Goal: Transaction & Acquisition: Purchase product/service

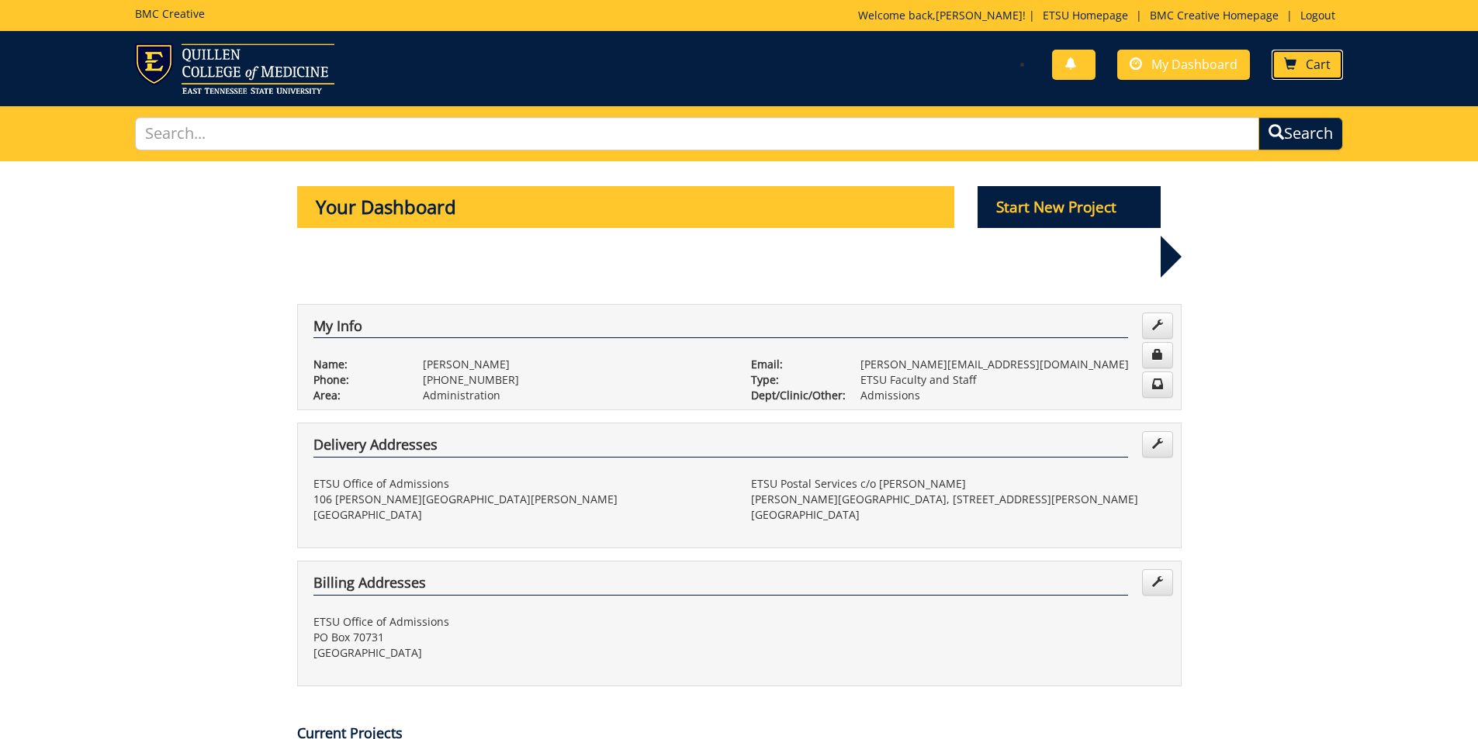
click at [1307, 65] on span "Cart" at bounding box center [1318, 64] width 25 height 17
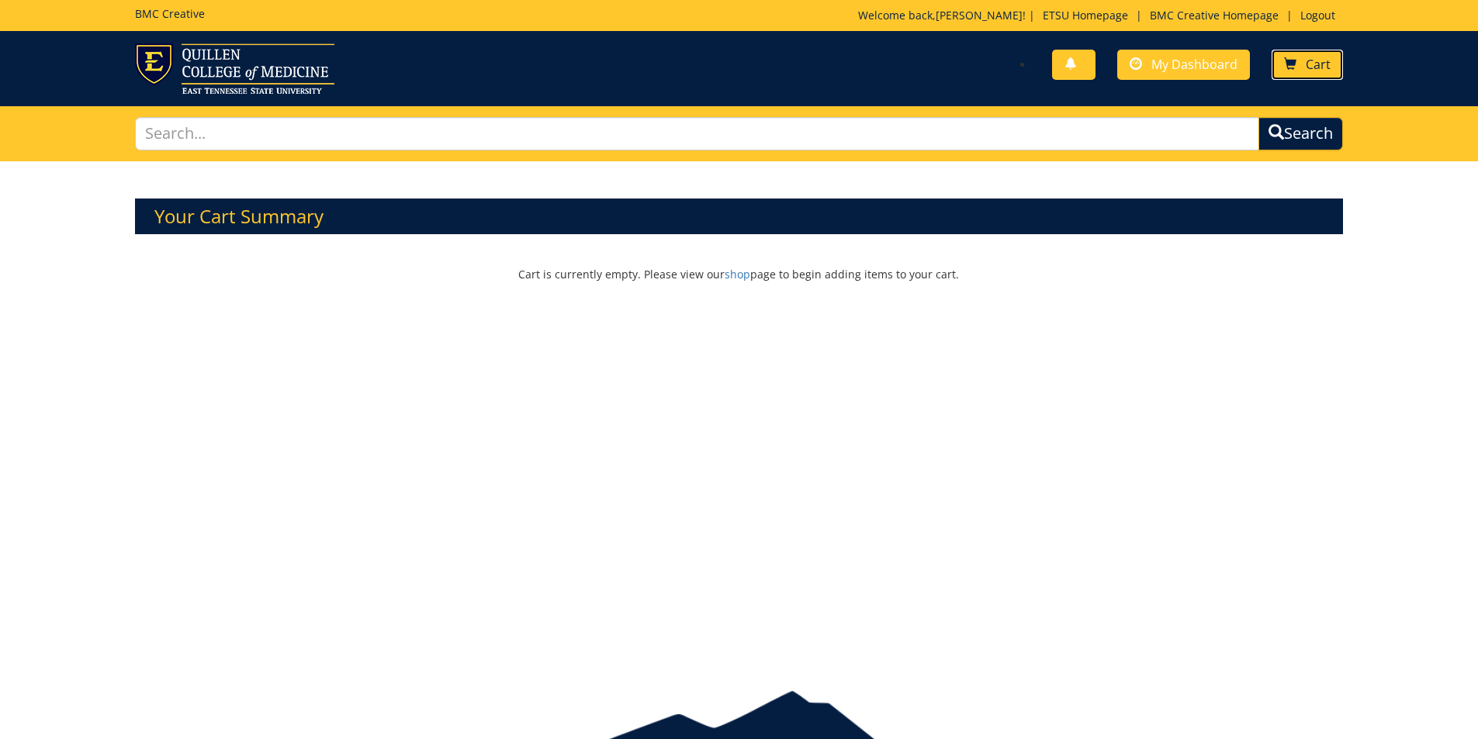
click at [1312, 64] on span "Cart" at bounding box center [1318, 64] width 25 height 17
click at [1172, 69] on span "My Dashboard" at bounding box center [1194, 64] width 86 height 17
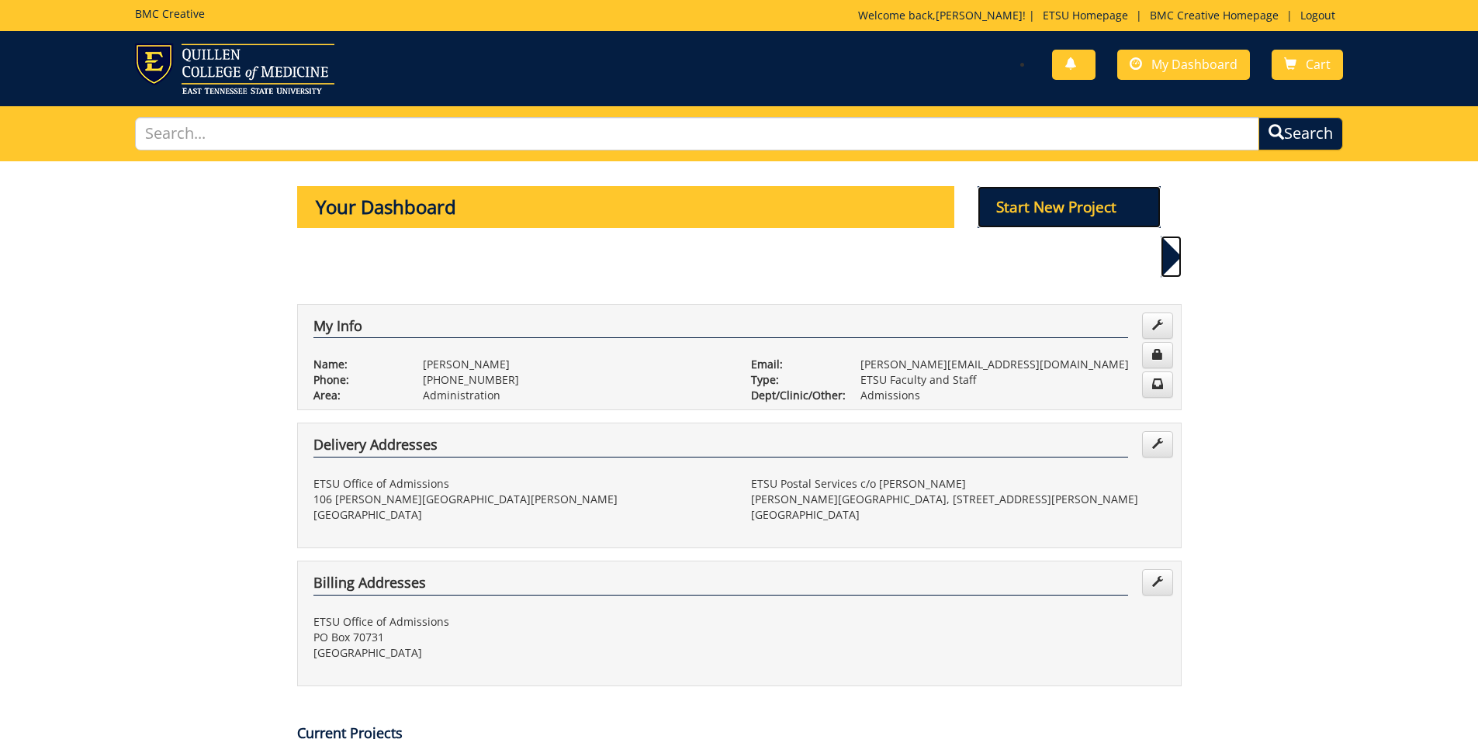
click at [1130, 213] on p "Start New Project" at bounding box center [1069, 207] width 183 height 42
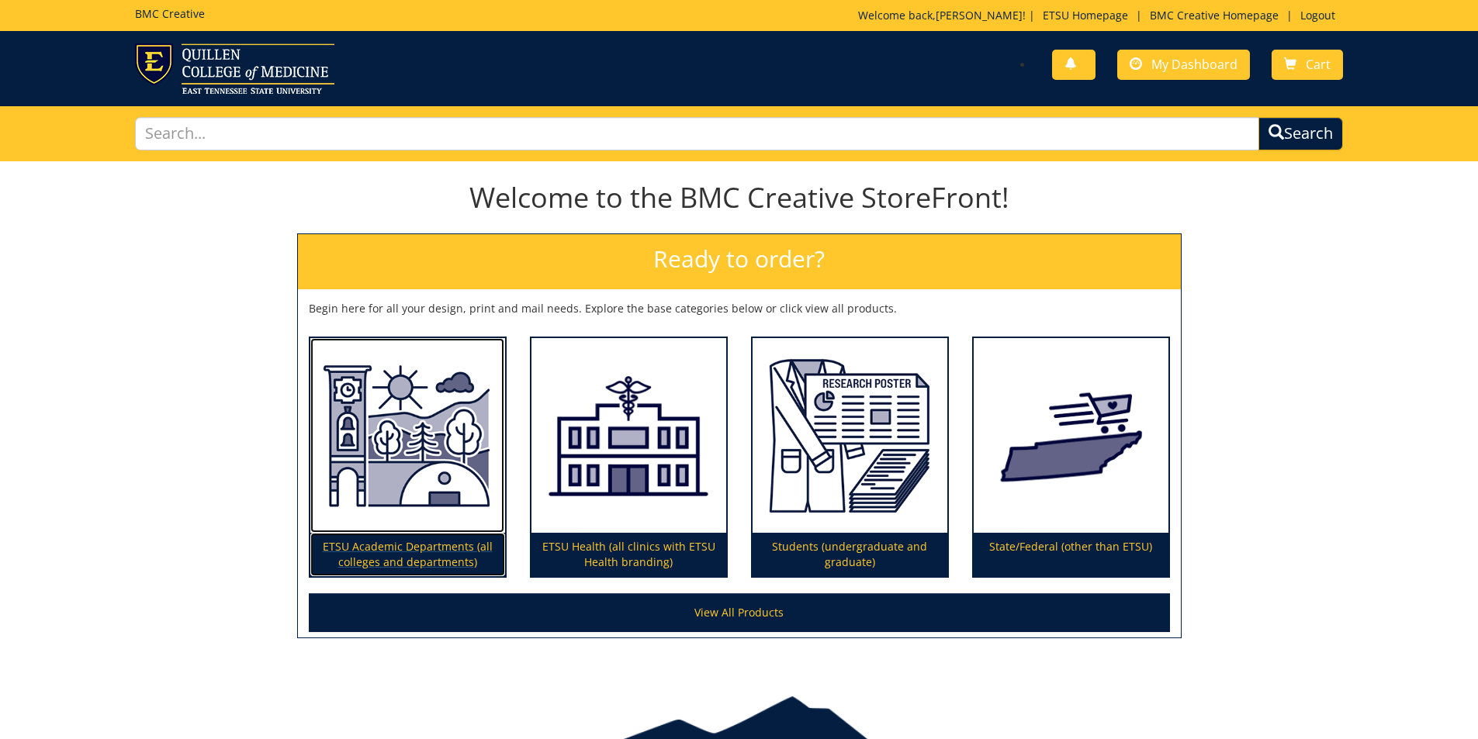
click at [448, 466] on img at bounding box center [407, 436] width 195 height 196
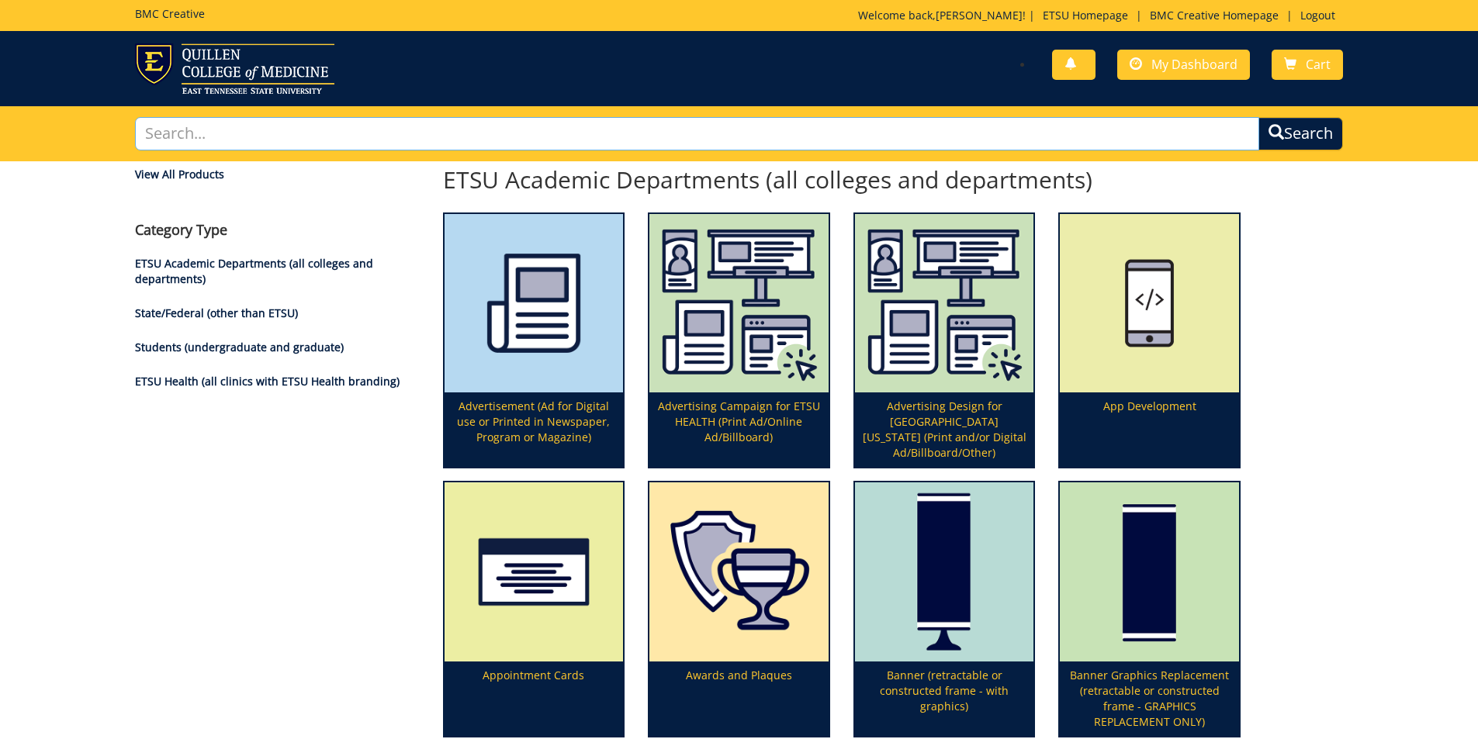
click at [440, 142] on input "text" at bounding box center [697, 133] width 1125 height 33
type input "postcard"
click at [1310, 137] on button "Search" at bounding box center [1301, 133] width 88 height 35
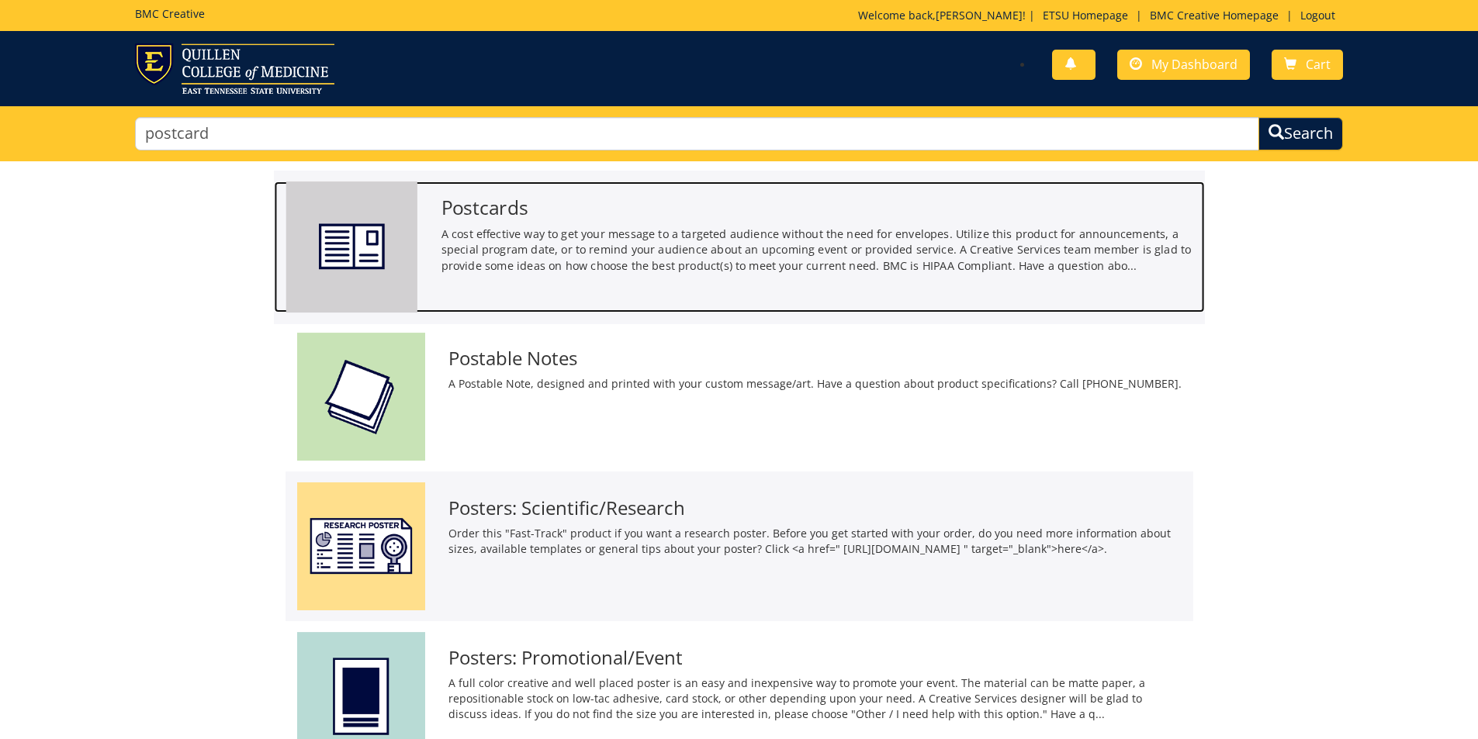
click at [436, 225] on div "Postcards A cost effective way to get your message to a targeted audience witho…" at bounding box center [816, 232] width 775 height 101
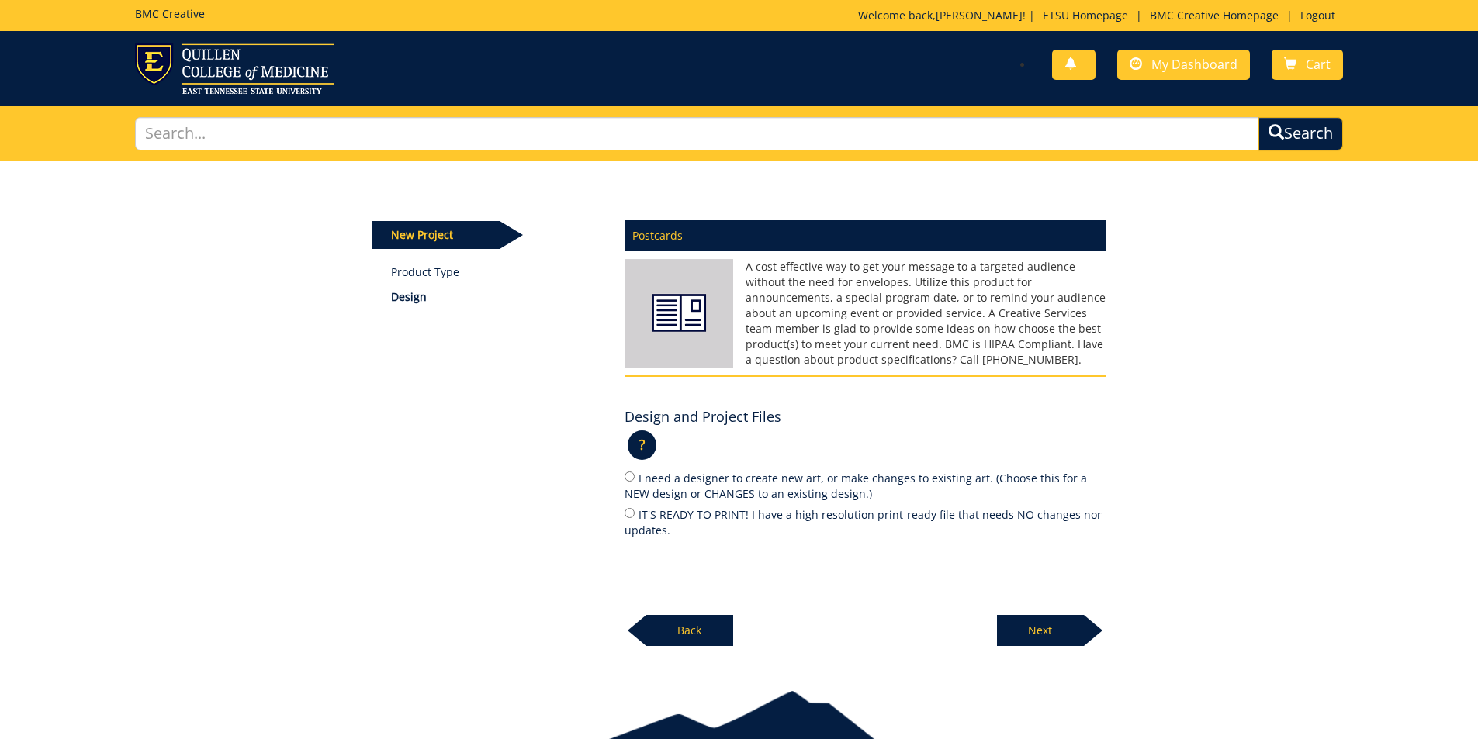
click at [686, 475] on label "I need a designer to create new art, or make changes to existing art. (Choose t…" at bounding box center [865, 485] width 481 height 33
click at [635, 475] on input "I need a designer to create new art, or make changes to existing art. (Choose t…" at bounding box center [630, 477] width 10 height 10
radio input "true"
click at [1023, 625] on p "Next" at bounding box center [1040, 630] width 87 height 31
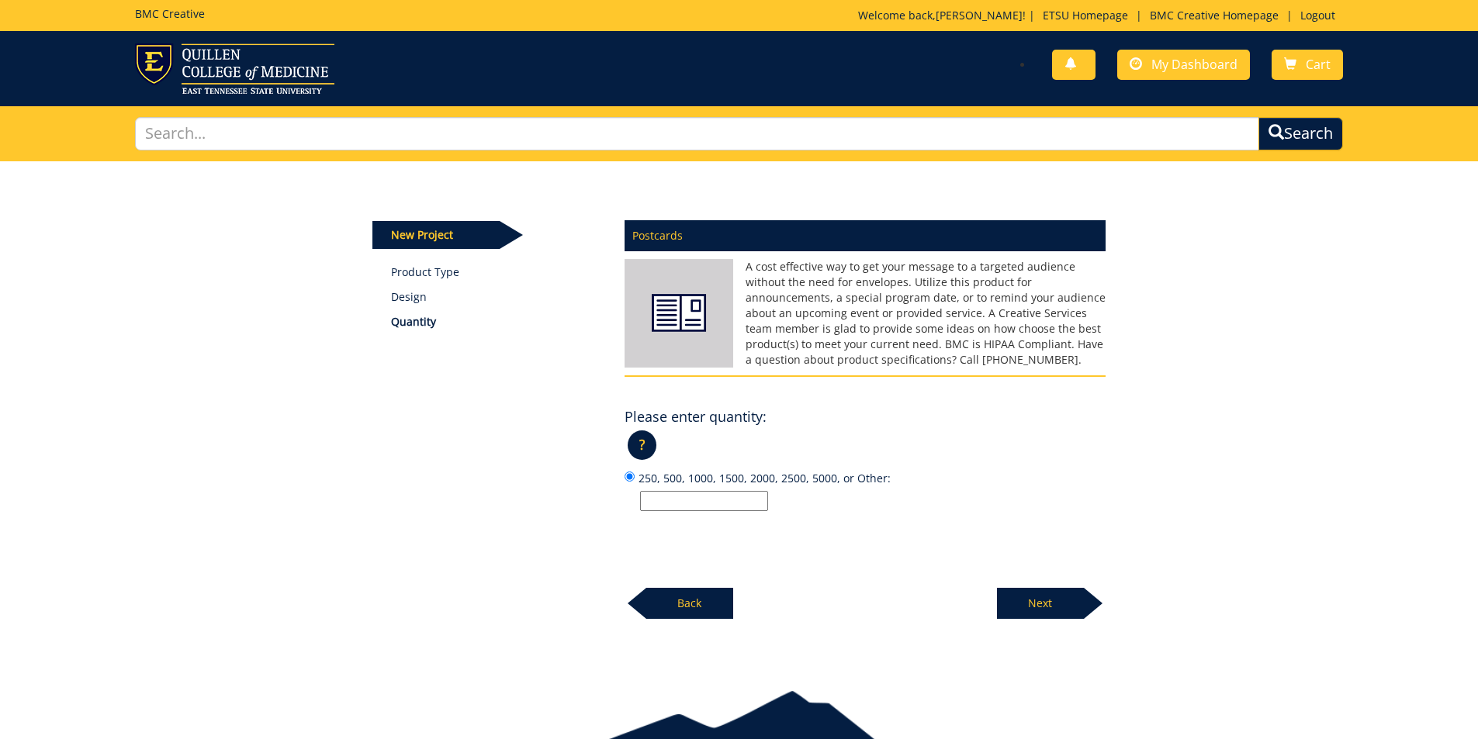
click at [704, 499] on input "250, 500, 1000, 1500, 2000, 2500, 5000, or Other:" at bounding box center [704, 501] width 128 height 20
type input "5000"
click at [1068, 598] on p "Next" at bounding box center [1040, 603] width 87 height 31
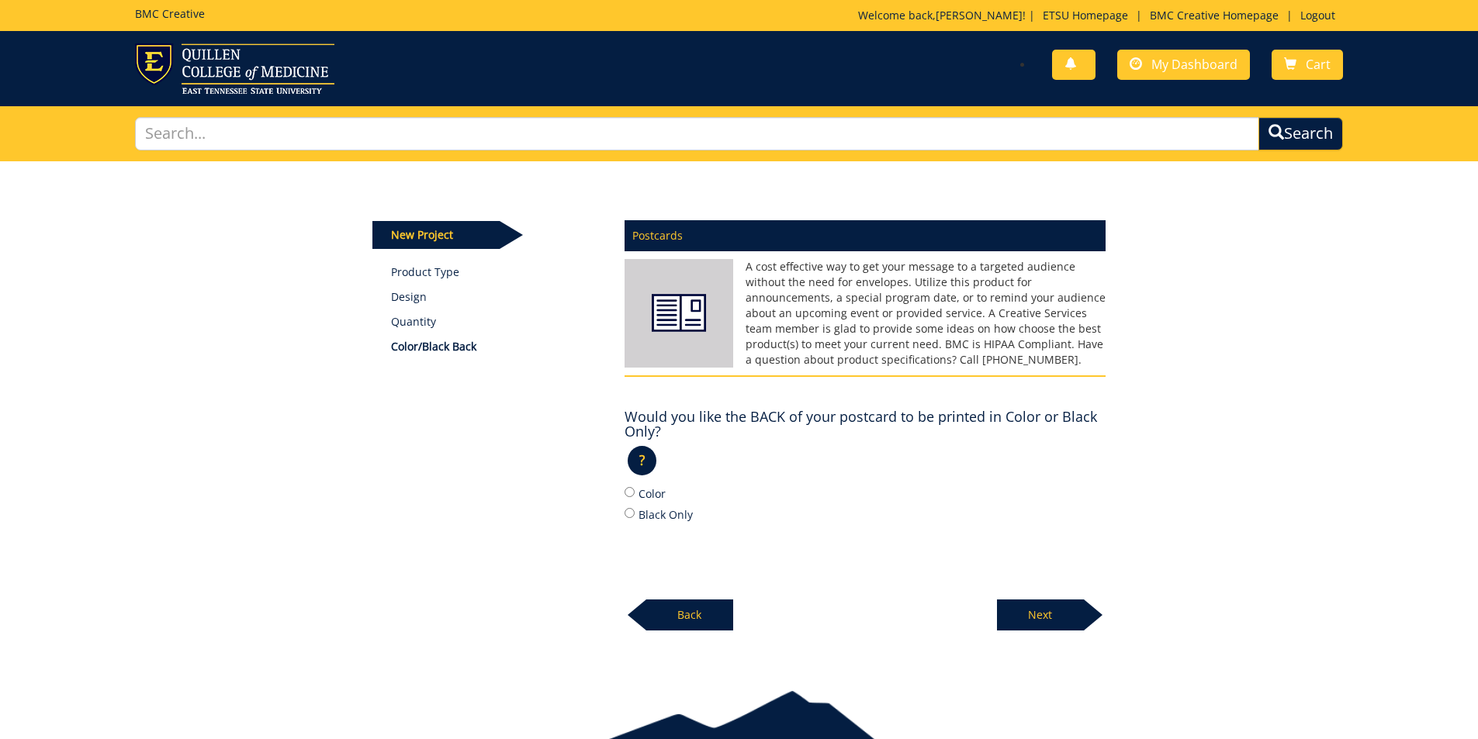
click at [655, 501] on label "Color" at bounding box center [865, 493] width 481 height 17
click at [635, 497] on input "Color" at bounding box center [630, 492] width 10 height 10
radio input "true"
click at [1076, 642] on div "New Project Product Type Design Quantity Color/Black Back Postcards" at bounding box center [739, 412] width 1478 height 503
click at [1052, 624] on p "Next" at bounding box center [1040, 615] width 87 height 31
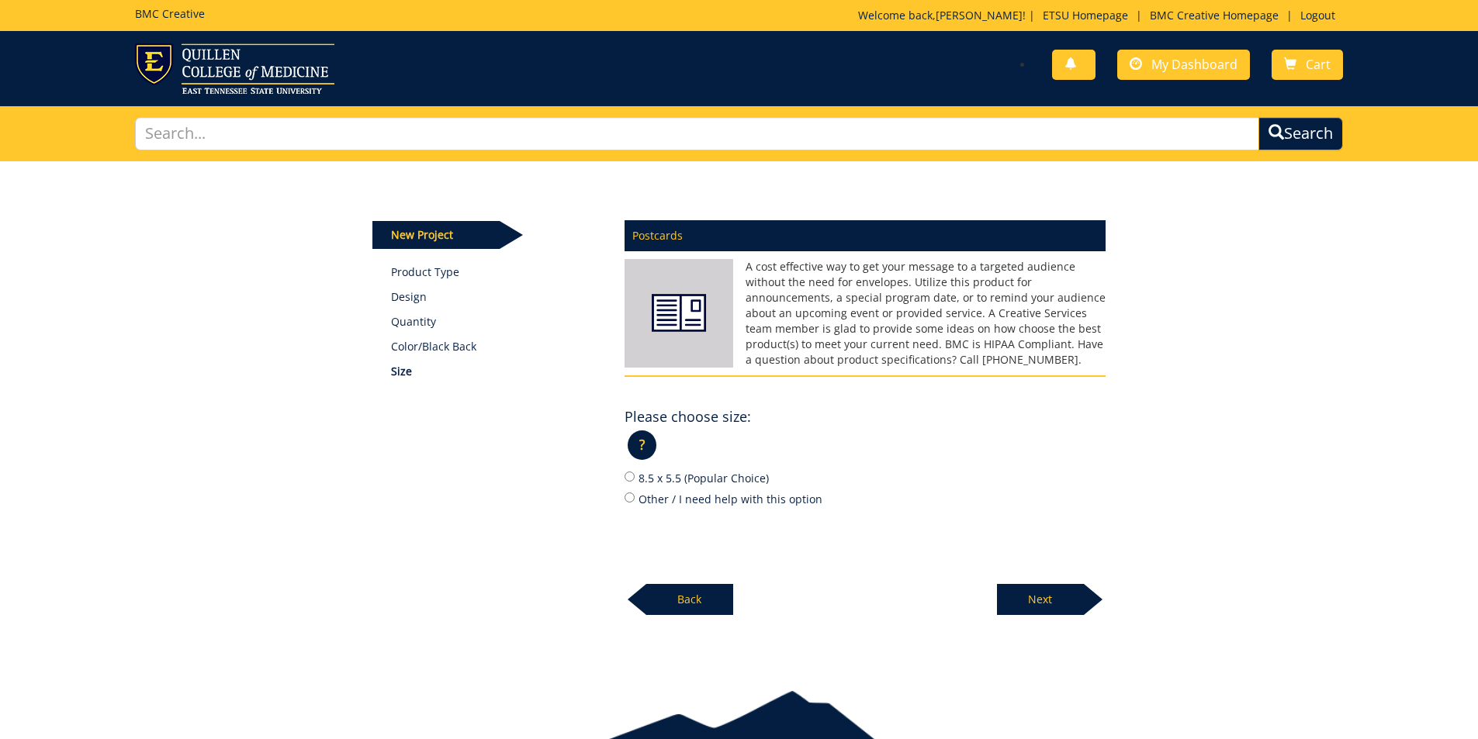
click at [712, 483] on label "8.5 x 5.5 (Popular Choice)" at bounding box center [865, 477] width 481 height 17
click at [635, 482] on input "8.5 x 5.5 (Popular Choice)" at bounding box center [630, 477] width 10 height 10
radio input "true"
click at [1085, 606] on div at bounding box center [1093, 599] width 19 height 31
click at [694, 482] on label "12 pt. C2S (Popular Choice)" at bounding box center [865, 477] width 481 height 17
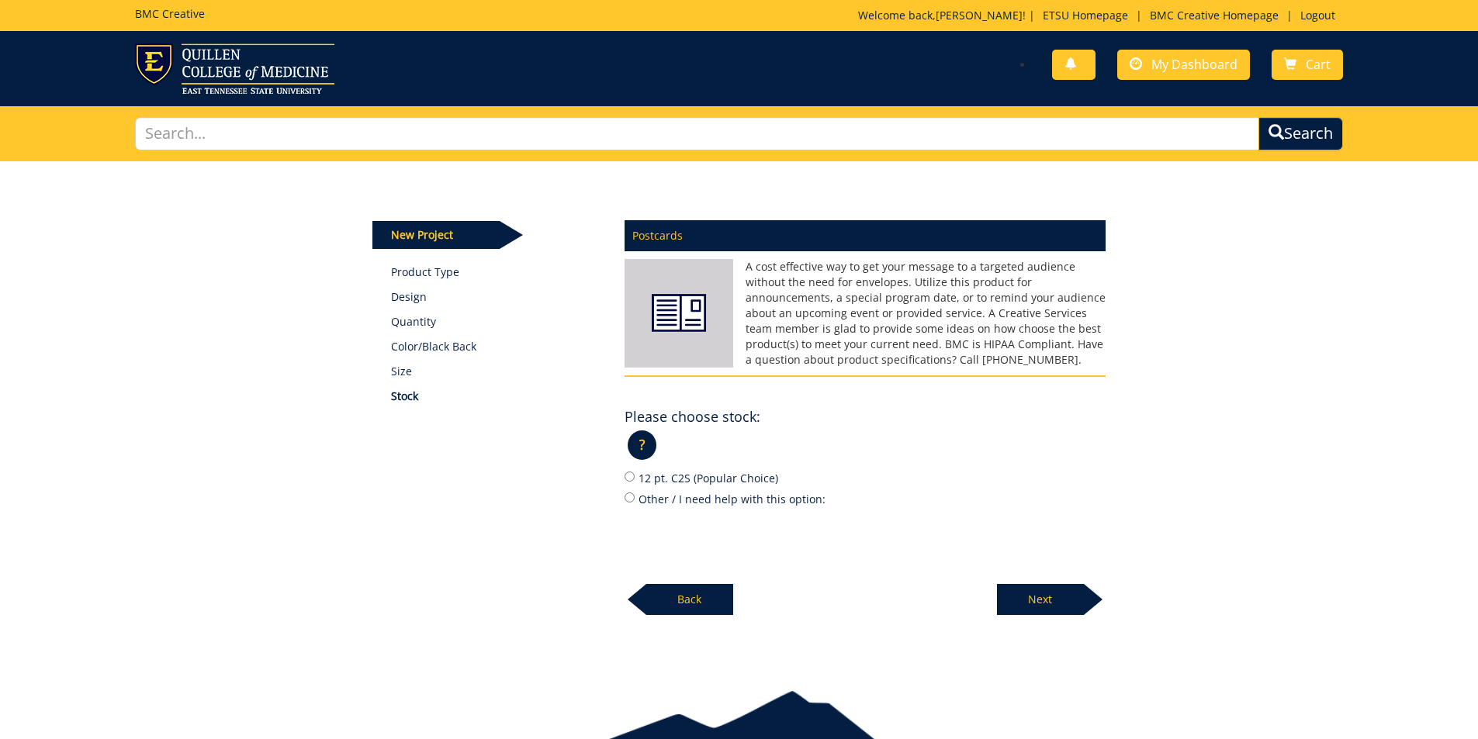
click at [635, 482] on input "12 pt. C2S (Popular Choice)" at bounding box center [630, 477] width 10 height 10
radio input "true"
click at [1078, 593] on p "Next" at bounding box center [1040, 599] width 87 height 31
click at [652, 496] on label "No" at bounding box center [865, 498] width 481 height 17
click at [635, 496] on input "No" at bounding box center [630, 498] width 10 height 10
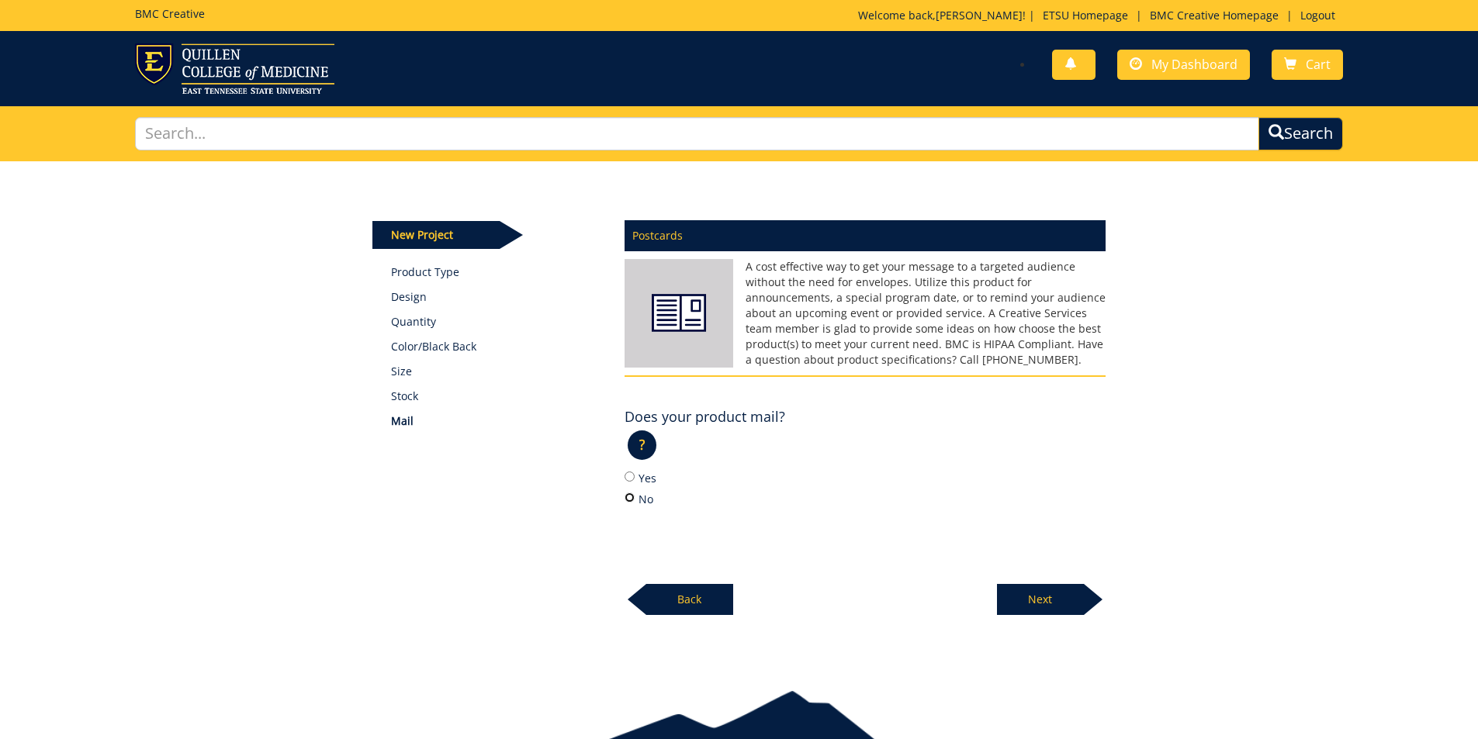
radio input "true"
click at [1033, 600] on p "Next" at bounding box center [1040, 599] width 87 height 31
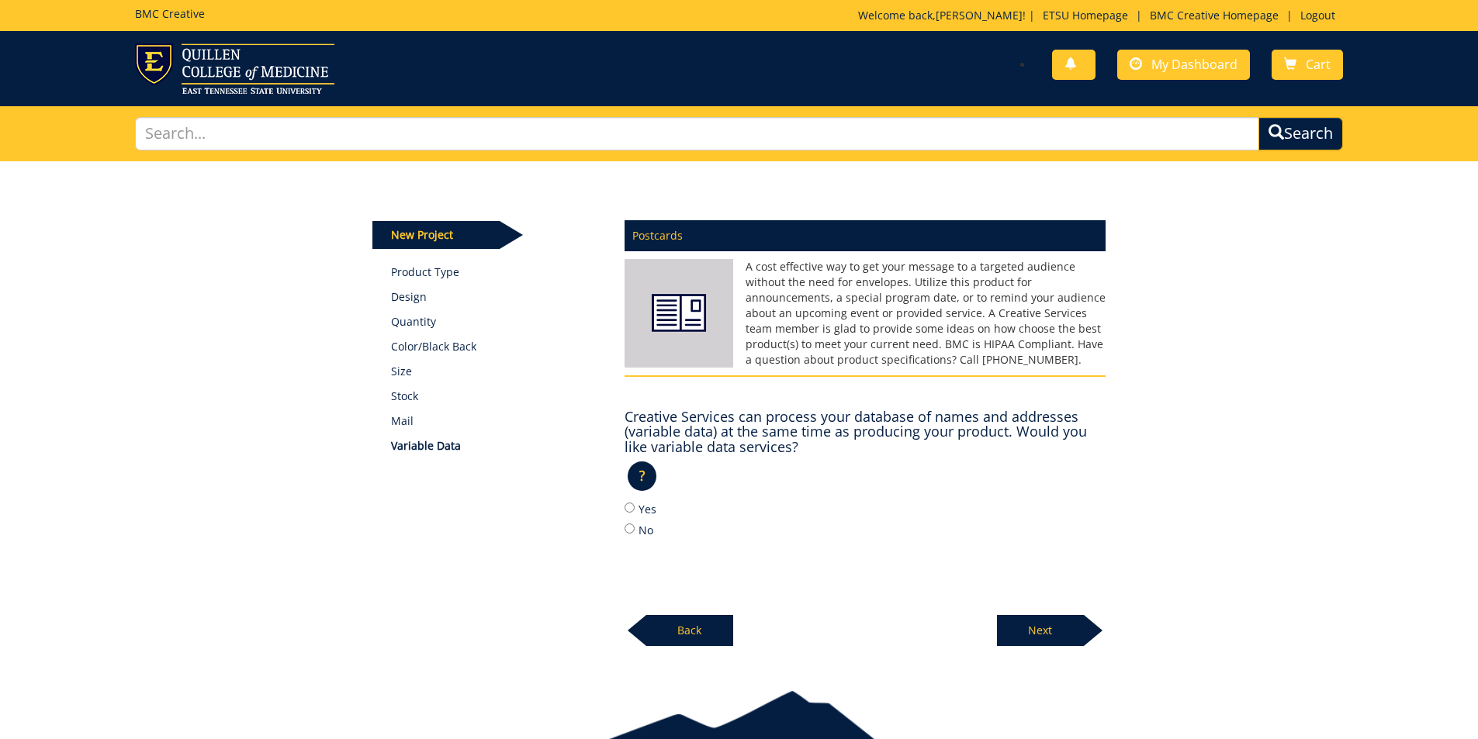
click at [644, 528] on label "No" at bounding box center [865, 529] width 481 height 17
click at [635, 528] on input "No" at bounding box center [630, 529] width 10 height 10
radio input "true"
click at [1047, 621] on p "Next" at bounding box center [1040, 630] width 87 height 31
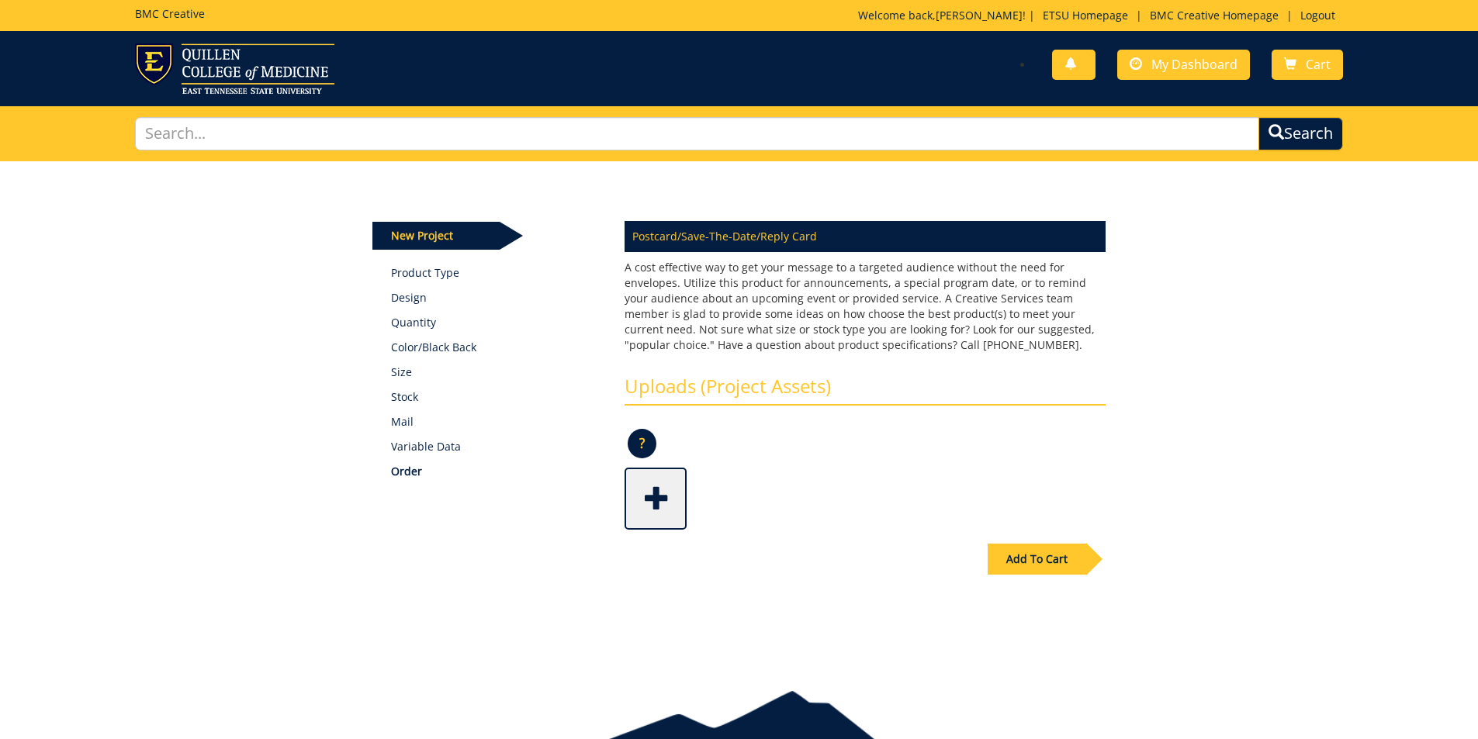
click at [669, 505] on span at bounding box center [657, 497] width 62 height 54
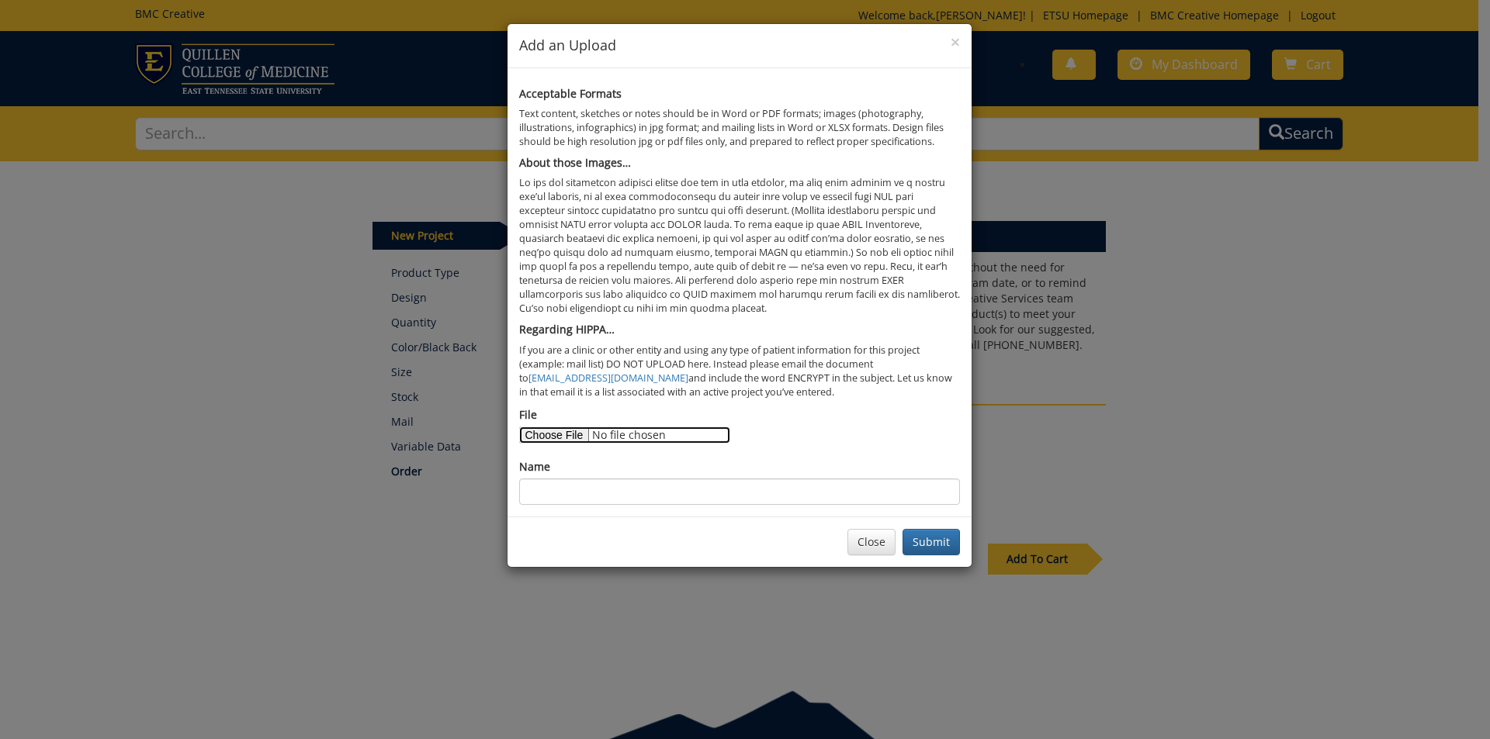
click at [577, 438] on input "File" at bounding box center [624, 435] width 211 height 17
type input "C:\fakepath\welcome home postcard-NewPubNumber2.8.24.pdf"
click at [700, 491] on input "Name" at bounding box center [739, 492] width 441 height 26
type input "Old Art Welcome Home Postcard"
click at [936, 549] on button "Submit" at bounding box center [930, 542] width 57 height 26
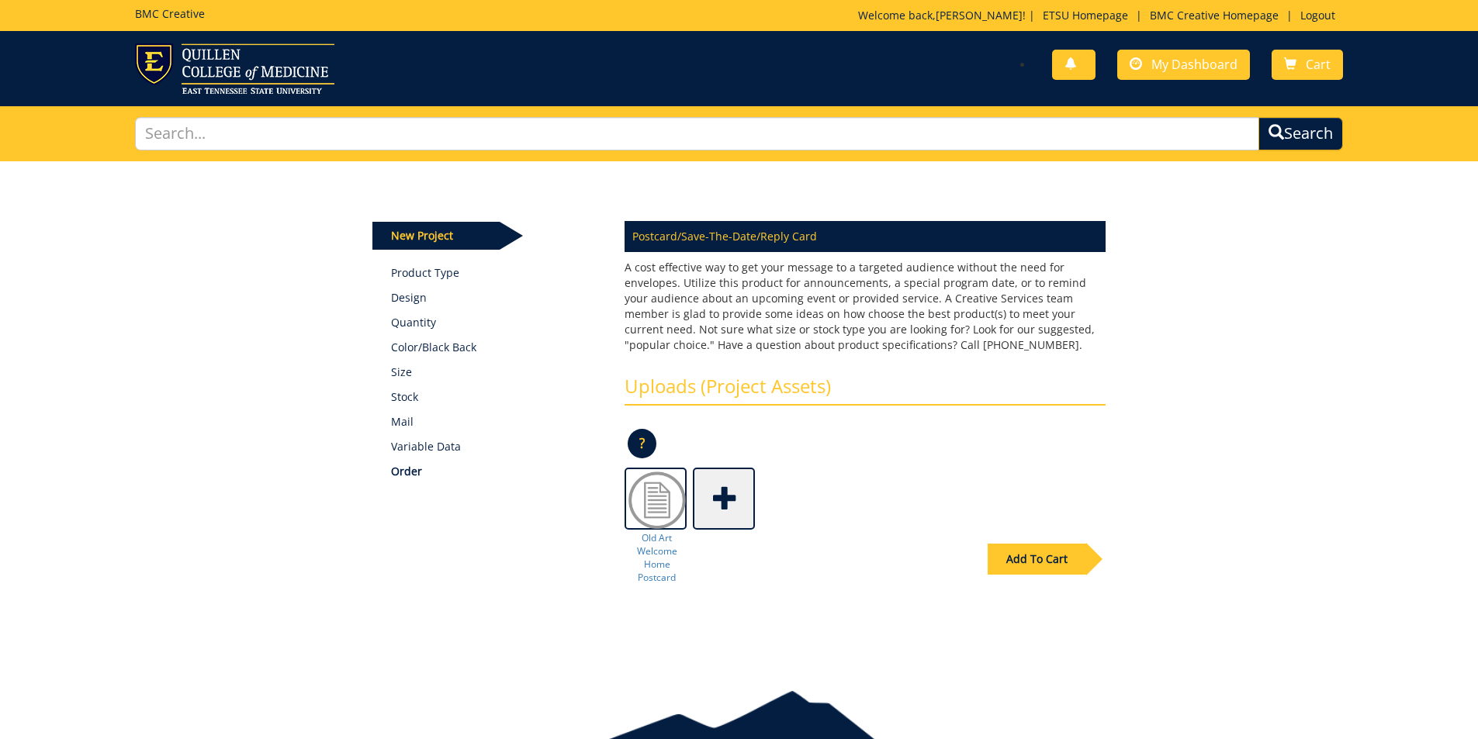
click at [1032, 548] on div "Add To Cart" at bounding box center [1037, 559] width 99 height 31
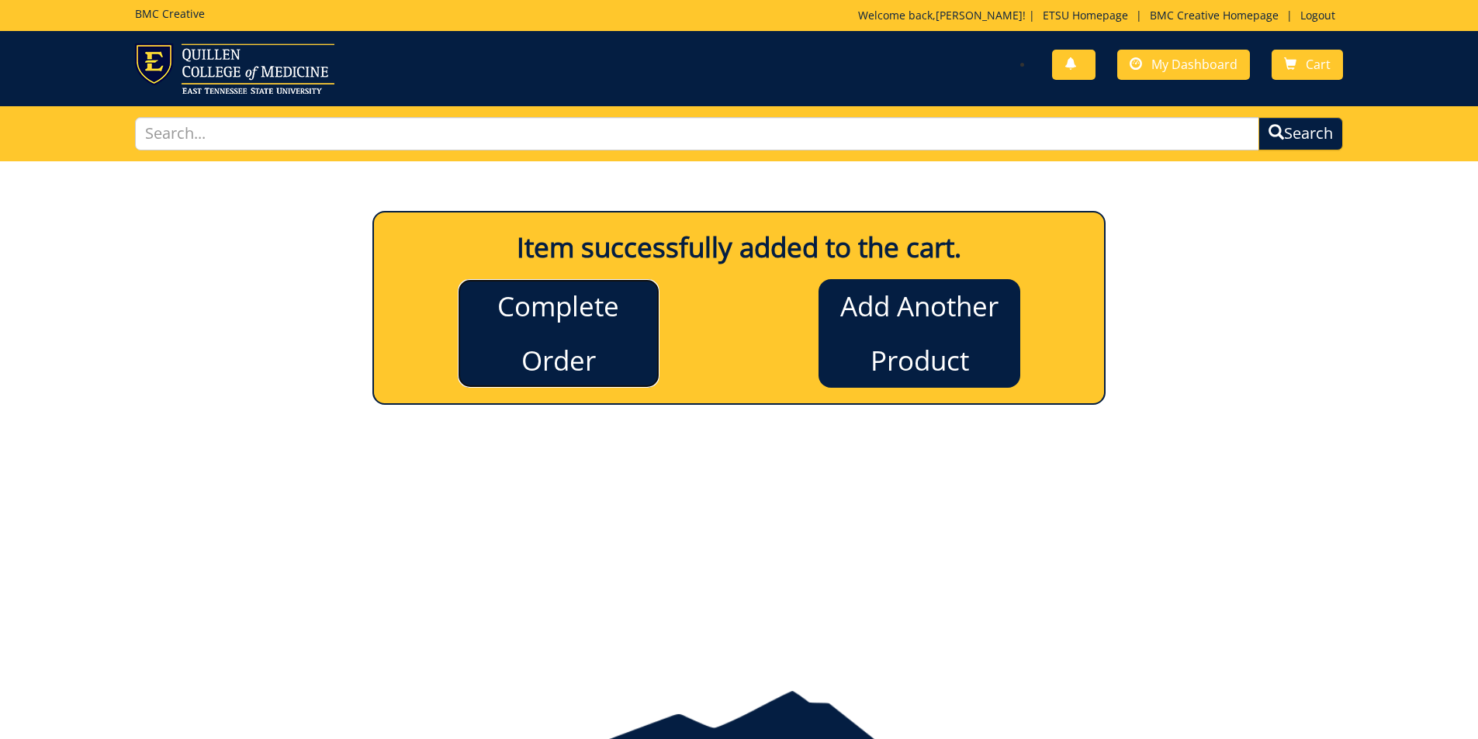
click at [607, 334] on link "Complete Order" at bounding box center [559, 333] width 202 height 109
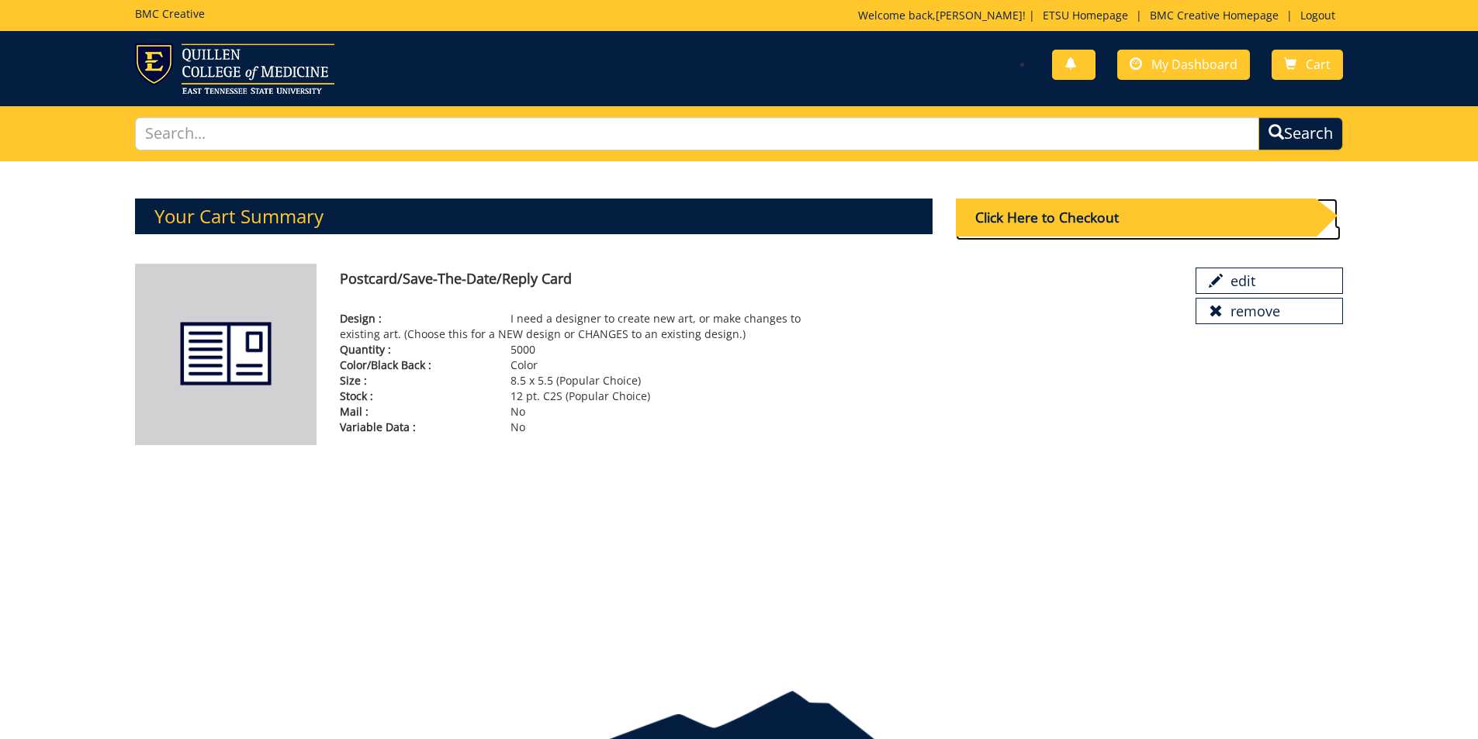
click at [1127, 208] on div "Click Here to Checkout" at bounding box center [1136, 218] width 360 height 38
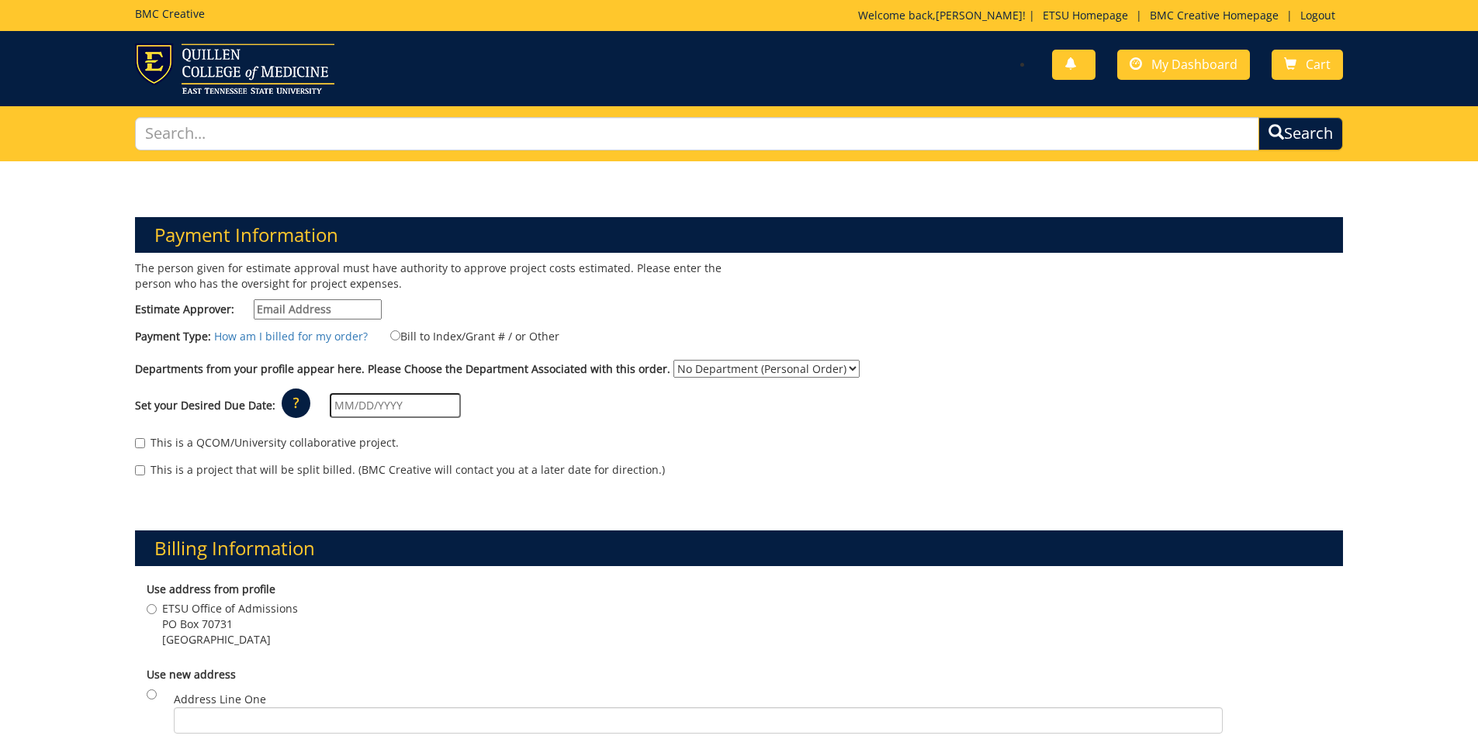
click at [302, 304] on input "Estimate Approver:" at bounding box center [318, 309] width 128 height 20
type input "[PERSON_NAME][EMAIL_ADDRESS][DOMAIN_NAME]"
click at [467, 333] on label "Bill to Index/Grant # / or Other" at bounding box center [465, 335] width 189 height 17
click at [400, 333] on input "Bill to Index/Grant # / or Other" at bounding box center [395, 336] width 10 height 10
radio input "true"
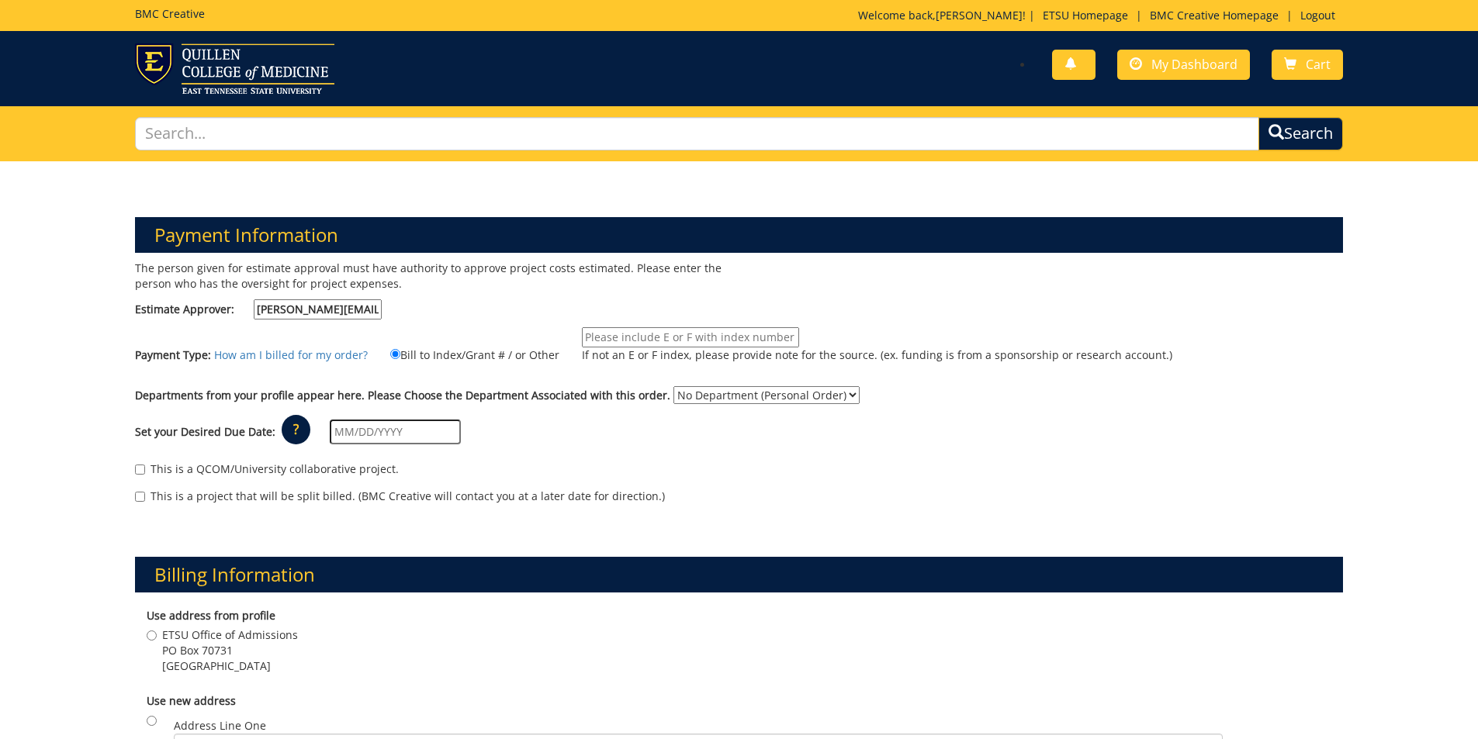
click at [700, 335] on input "If not an E or F index, please provide note for the source. (ex. funding is fro…" at bounding box center [690, 337] width 217 height 20
type input "E25571"
click at [756, 391] on select "No Department (Personal Order) Admissions" at bounding box center [766, 395] width 186 height 18
select select "6"
click at [673, 386] on select "No Department (Personal Order) Admissions" at bounding box center [766, 395] width 186 height 18
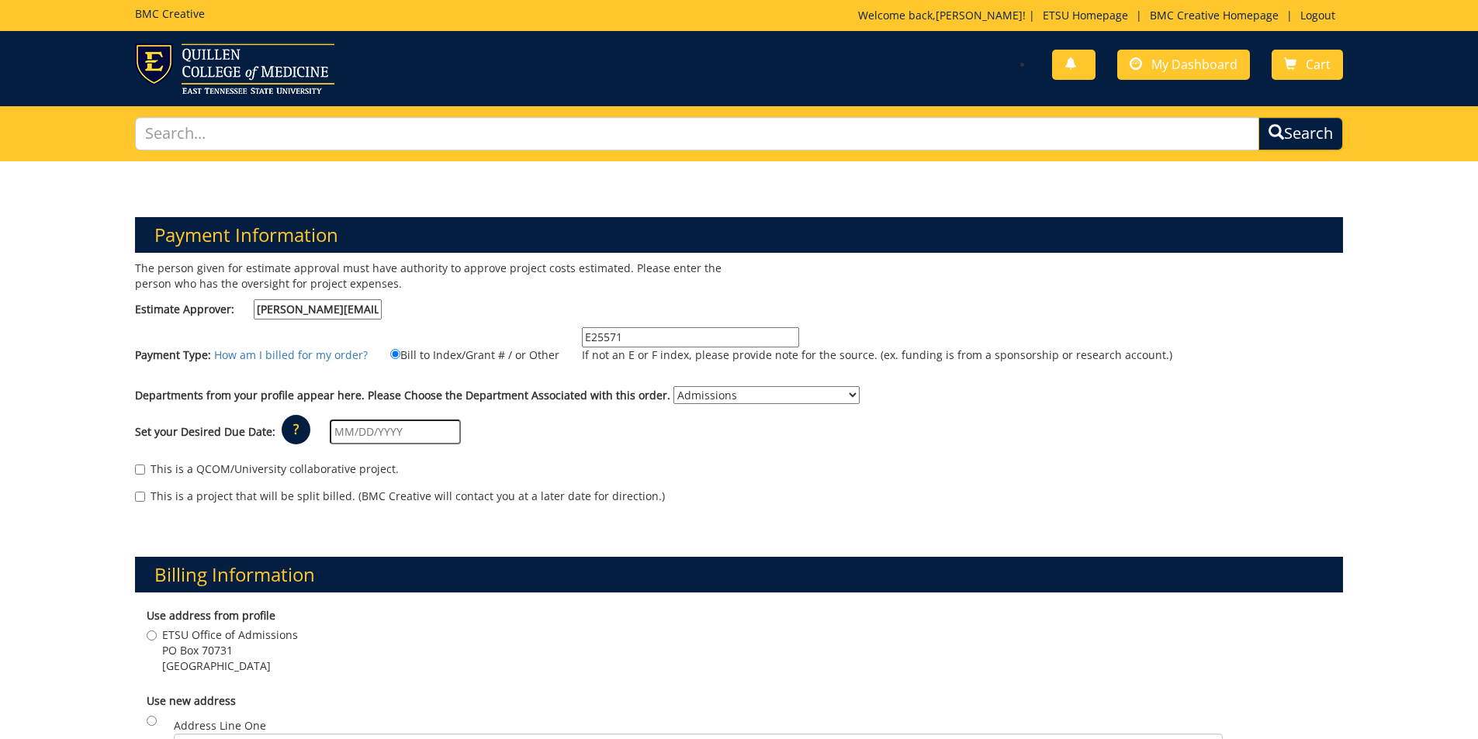
click at [418, 442] on input "text" at bounding box center [395, 432] width 131 height 25
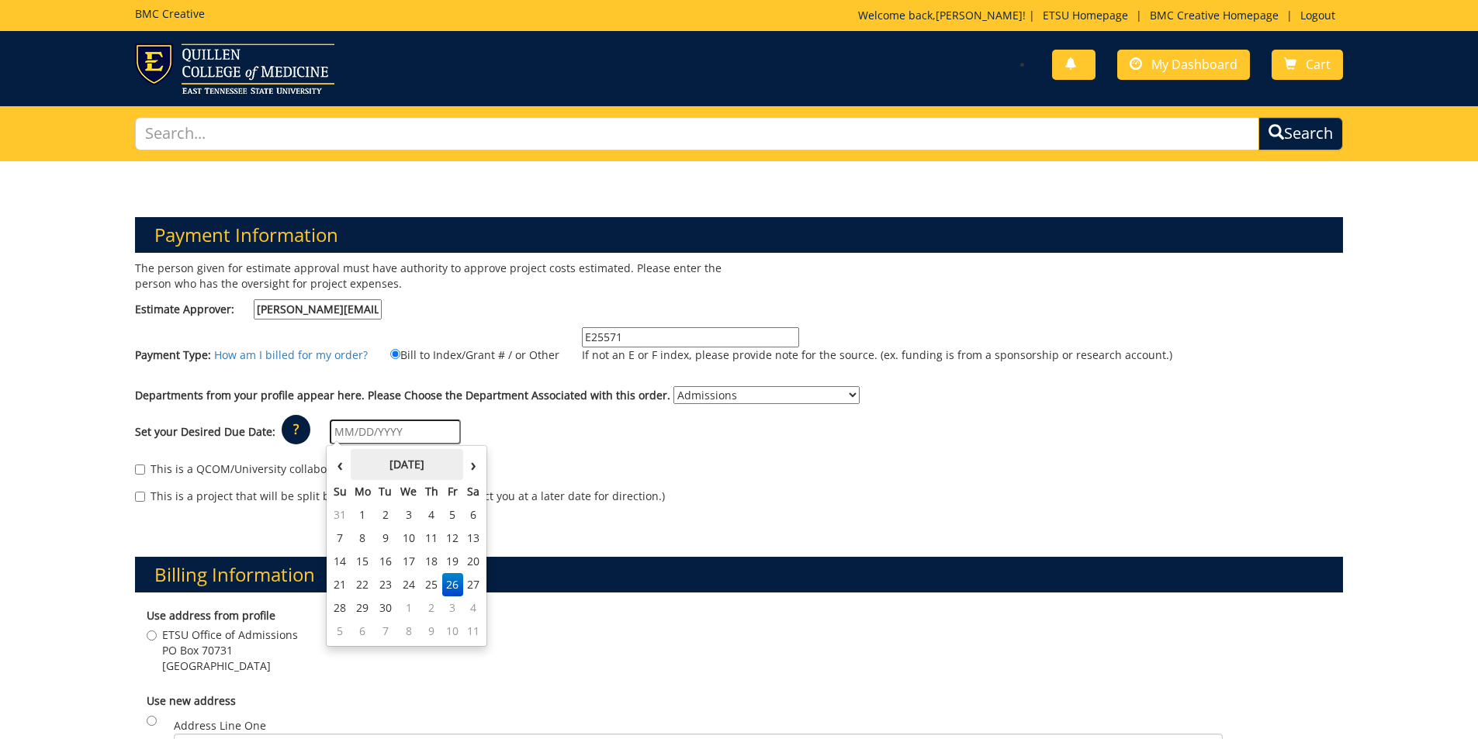
click at [372, 468] on th "September 2025" at bounding box center [407, 464] width 112 height 31
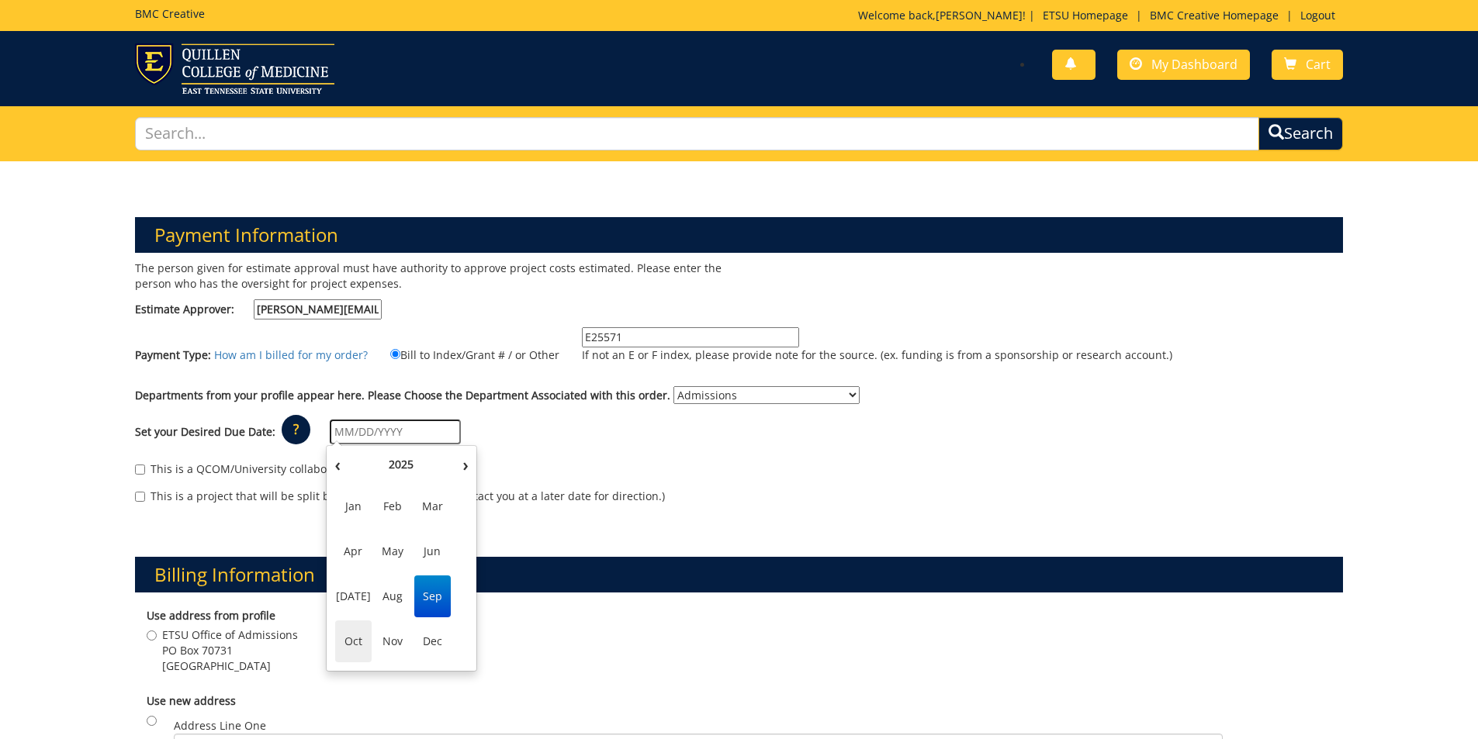
click at [358, 640] on span "Oct" at bounding box center [353, 642] width 36 height 42
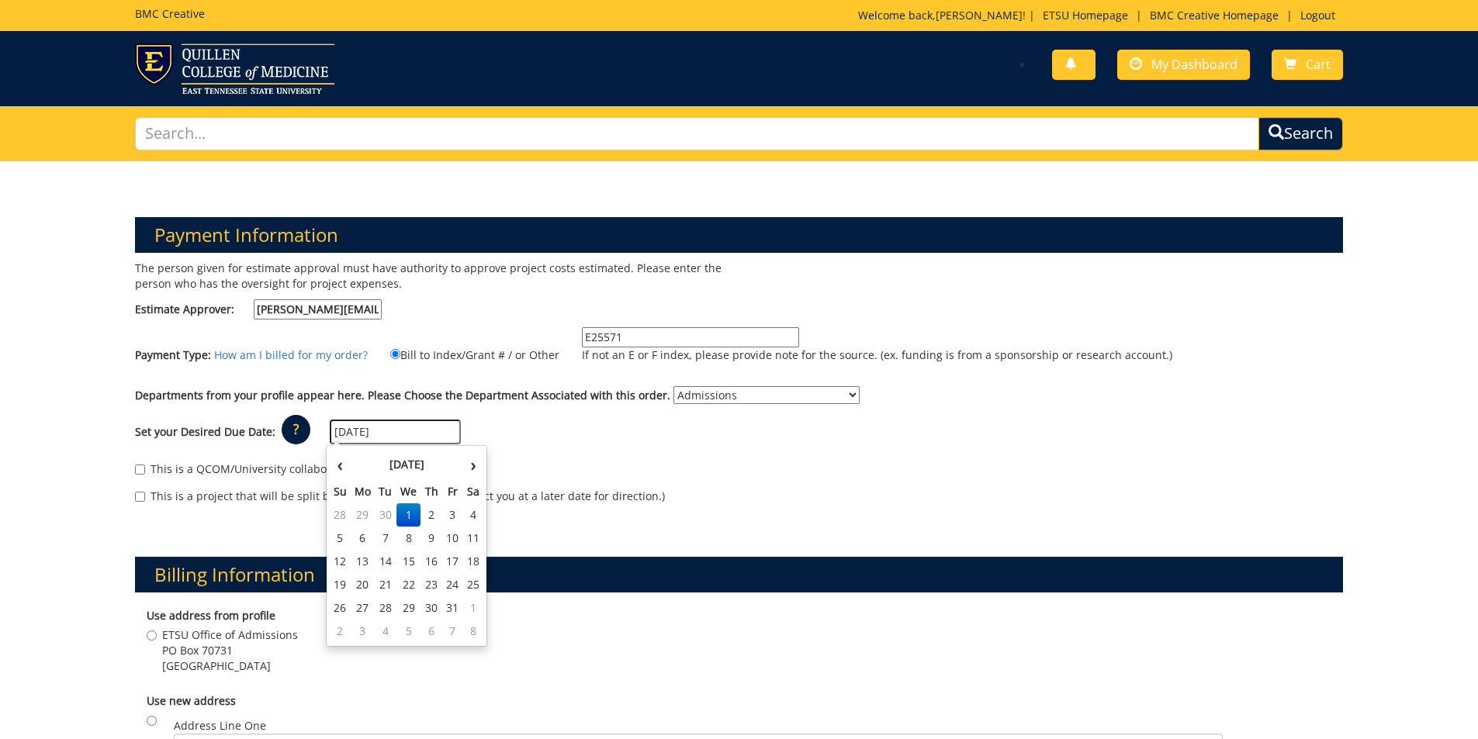
click at [434, 431] on input "[DATE]" at bounding box center [395, 432] width 131 height 25
click at [459, 566] on td "17" at bounding box center [452, 561] width 21 height 23
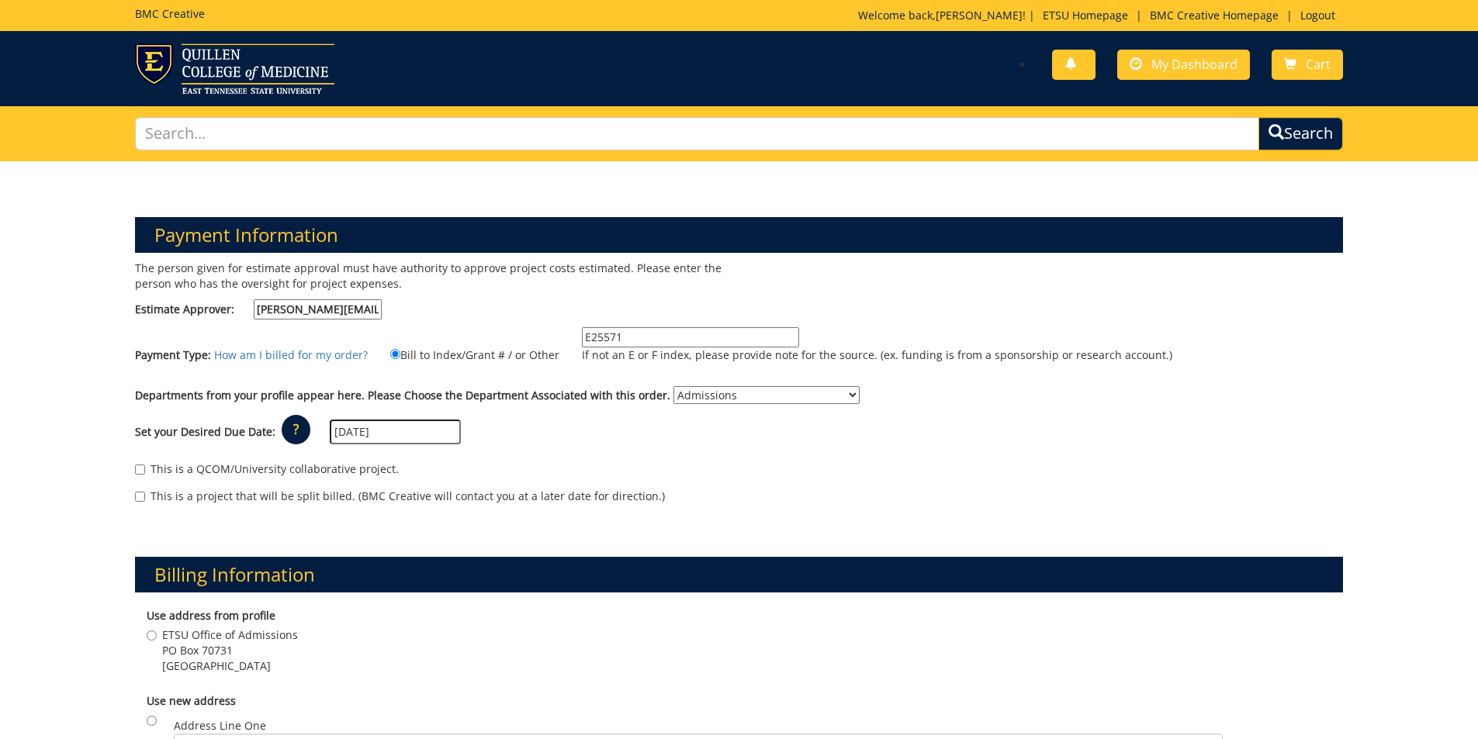
click at [431, 430] on input "10/17/2025" at bounding box center [395, 432] width 131 height 25
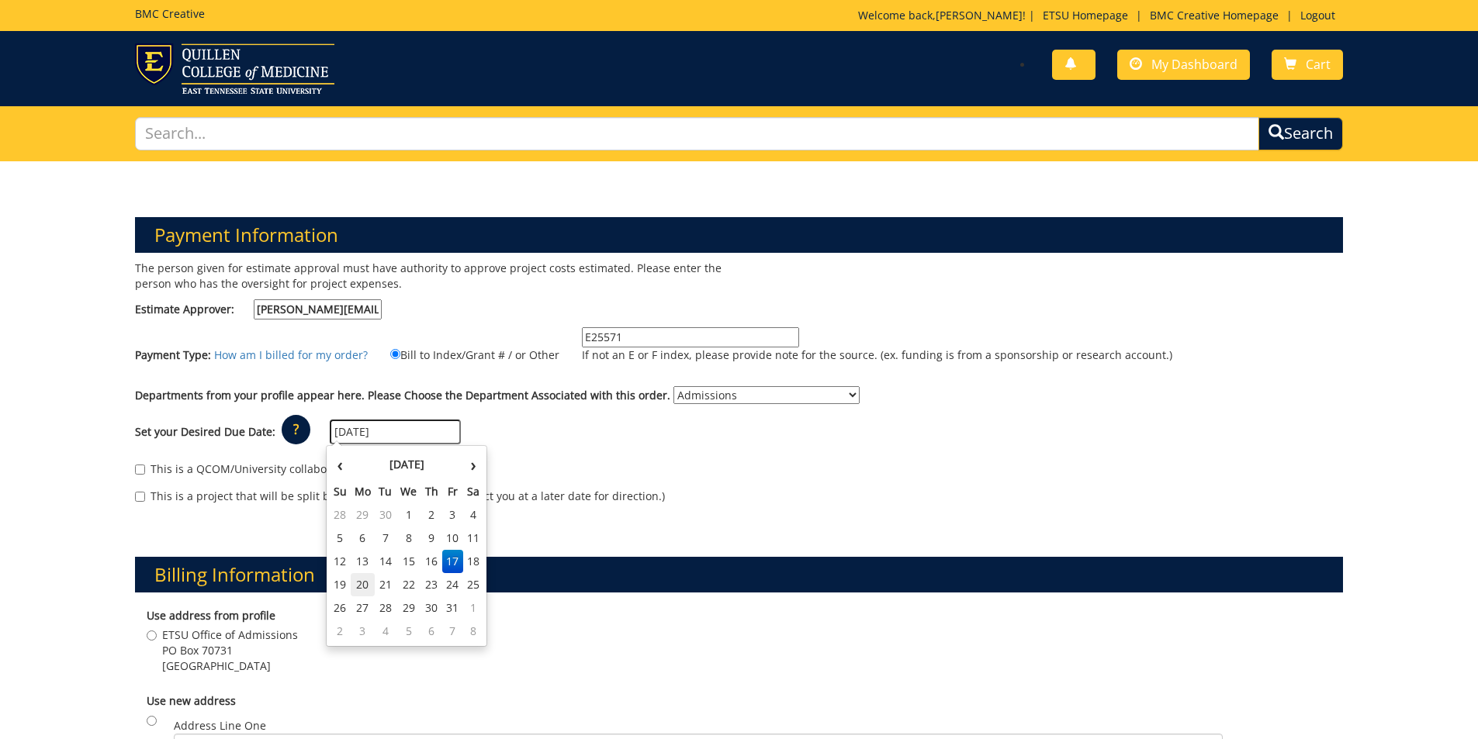
click at [371, 588] on td "20" at bounding box center [363, 584] width 25 height 23
click at [389, 438] on input "10/20/2025" at bounding box center [395, 432] width 131 height 25
click at [447, 606] on td "31" at bounding box center [452, 608] width 21 height 23
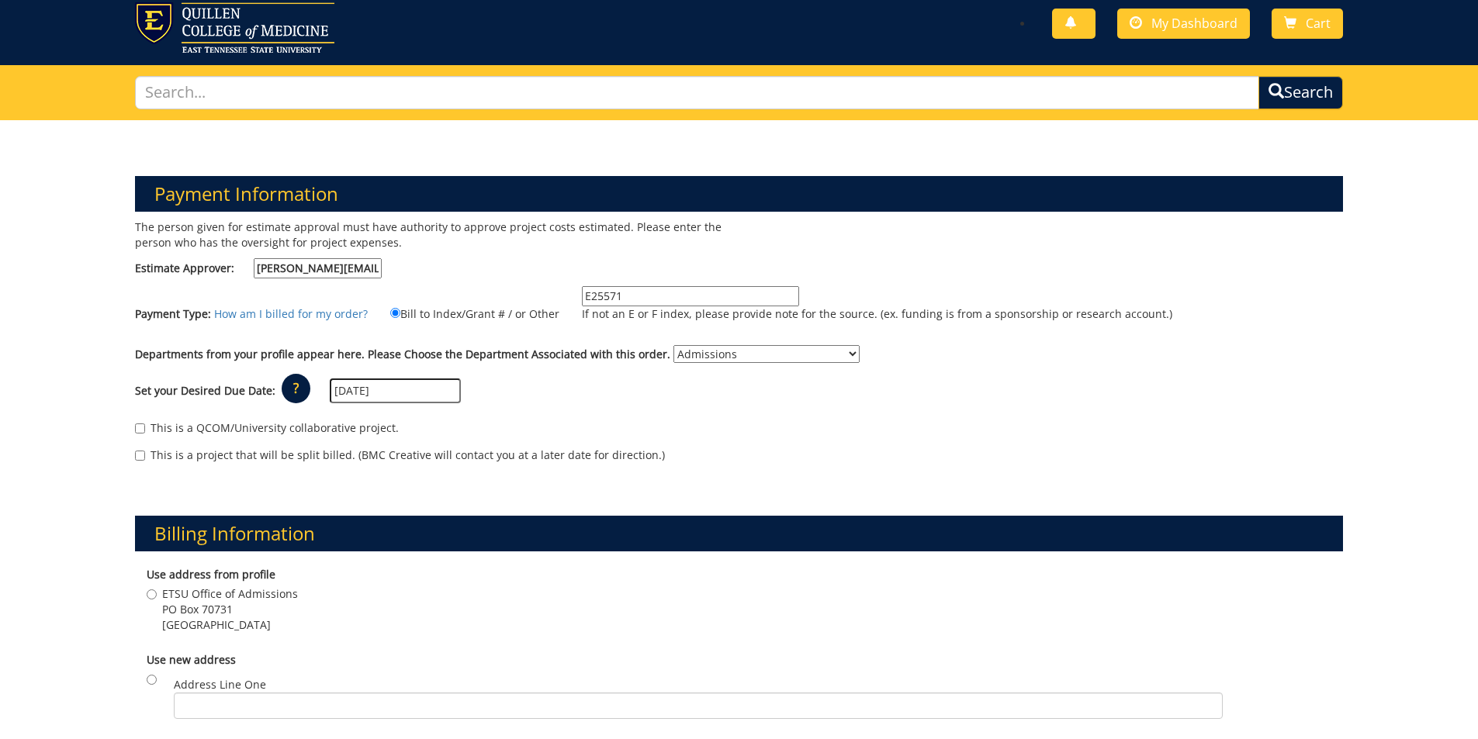
scroll to position [78, 0]
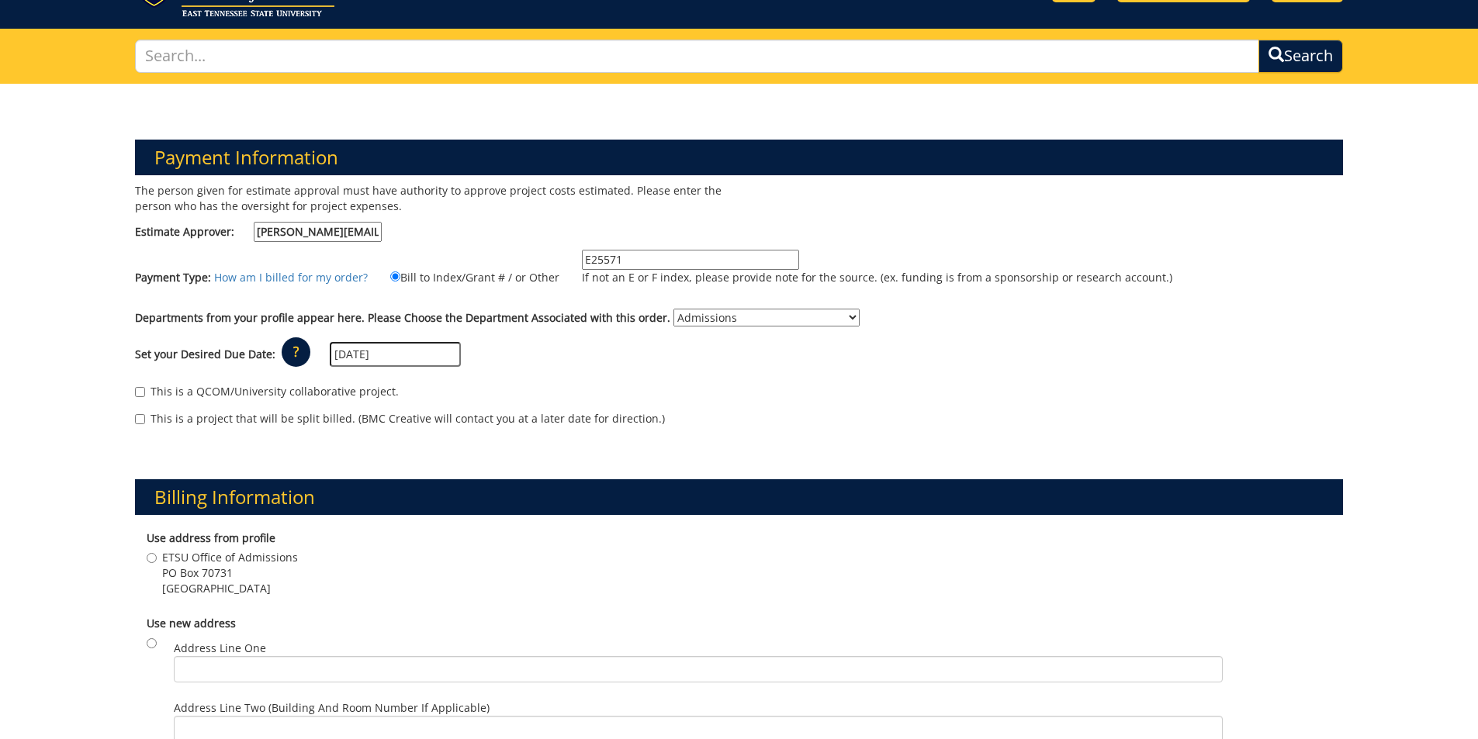
click at [406, 356] on input "10/31/2025" at bounding box center [395, 354] width 131 height 25
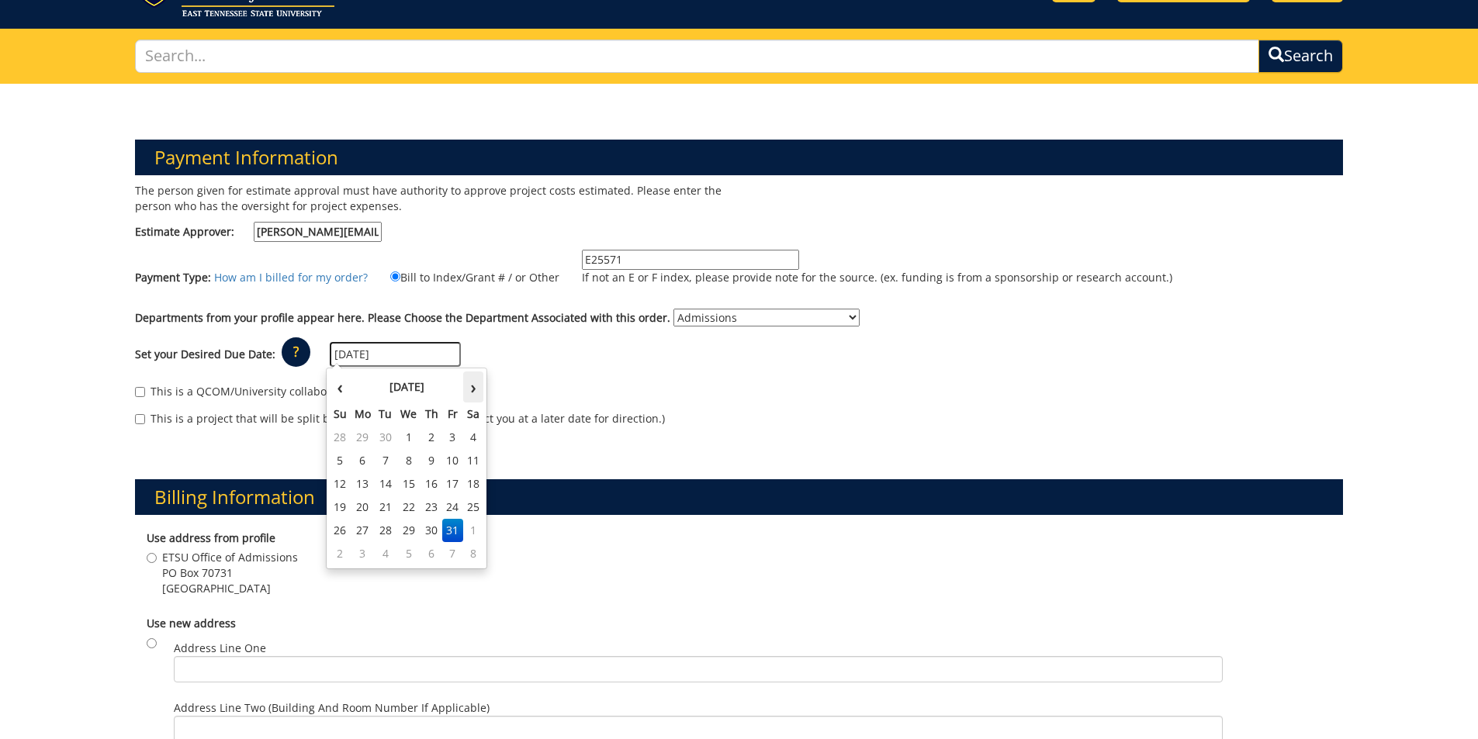
click at [464, 382] on th "›" at bounding box center [473, 387] width 20 height 31
click at [365, 465] on td "3" at bounding box center [363, 460] width 25 height 23
type input "[DATE]"
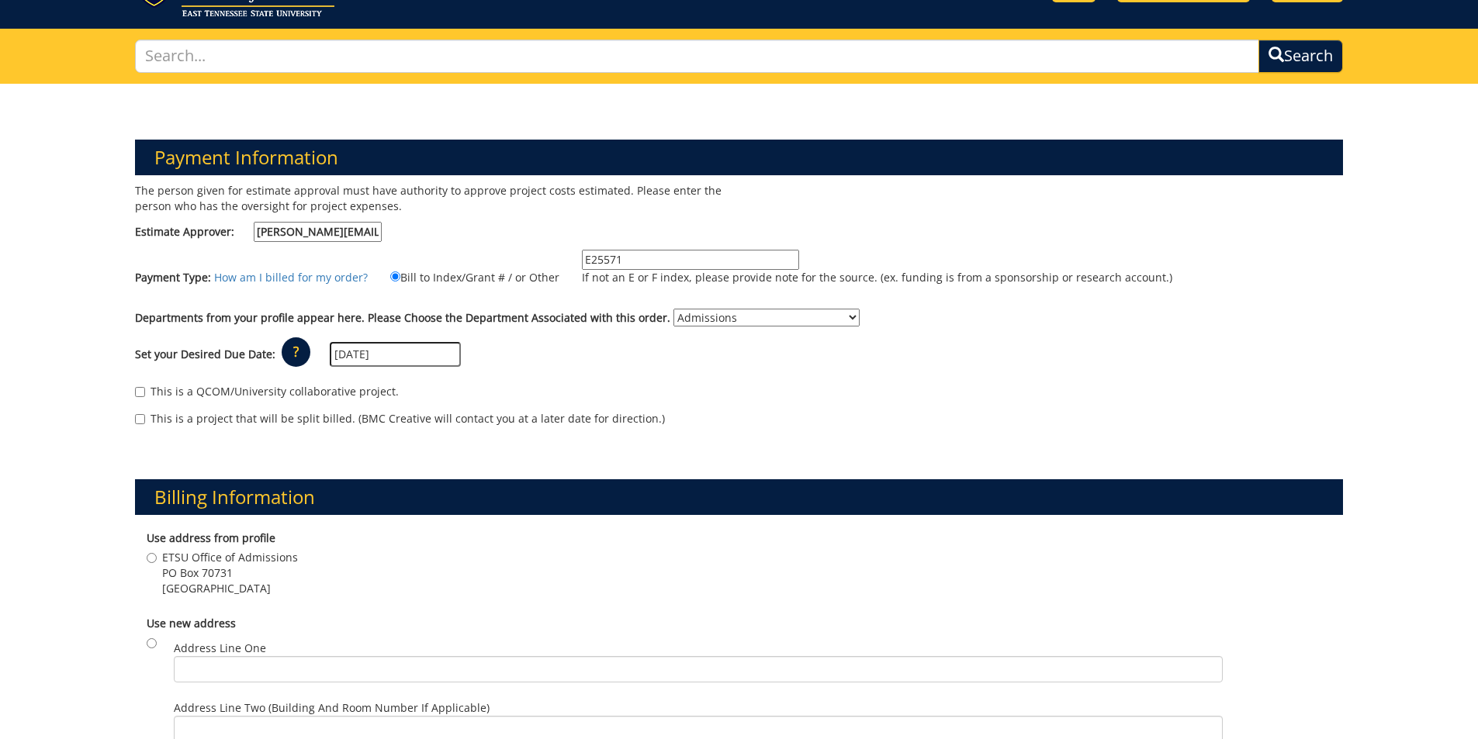
click at [164, 579] on span "PO Box 70731" at bounding box center [230, 574] width 136 height 16
click at [157, 563] on input "ETSU Office of Admissions PO Box 70731 Johnson City , TN 37614" at bounding box center [152, 558] width 10 height 10
radio input "true"
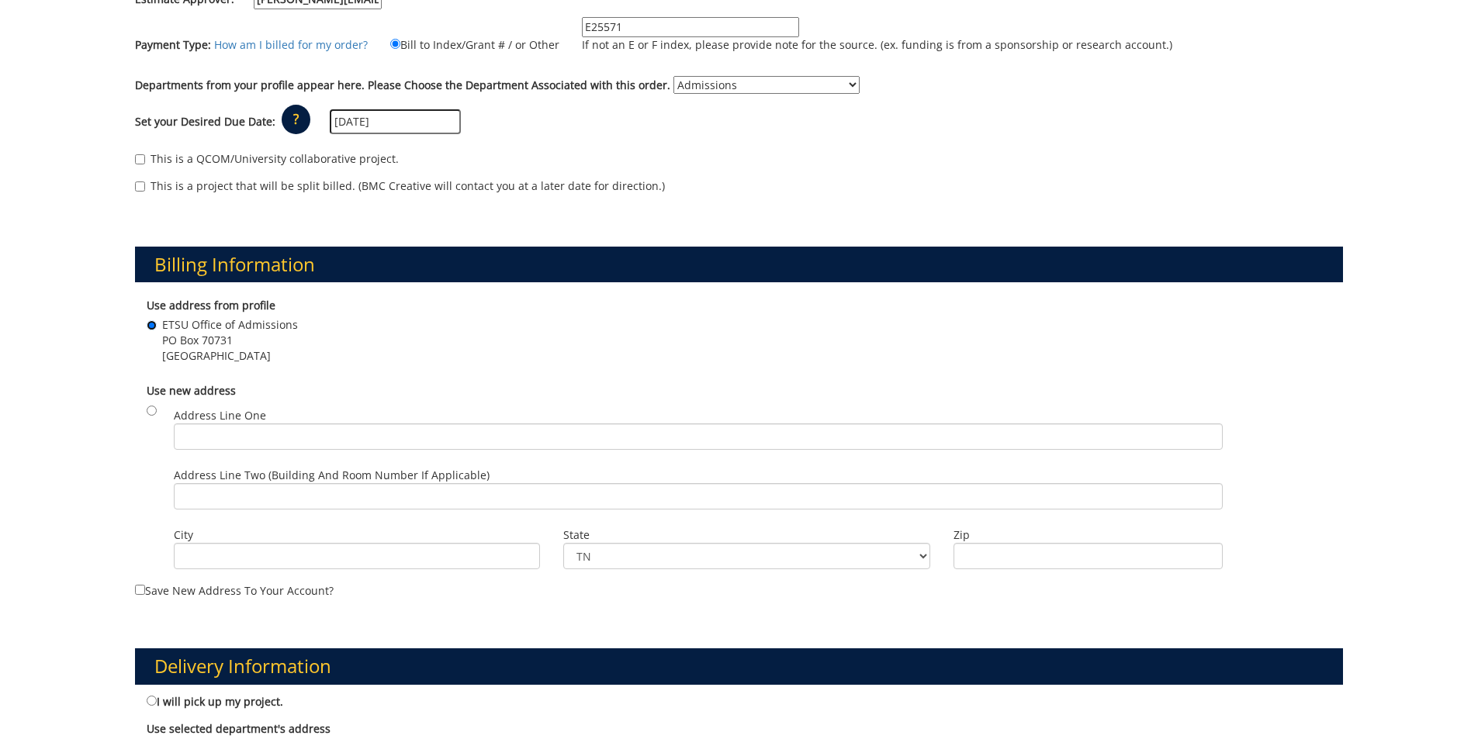
scroll to position [466, 0]
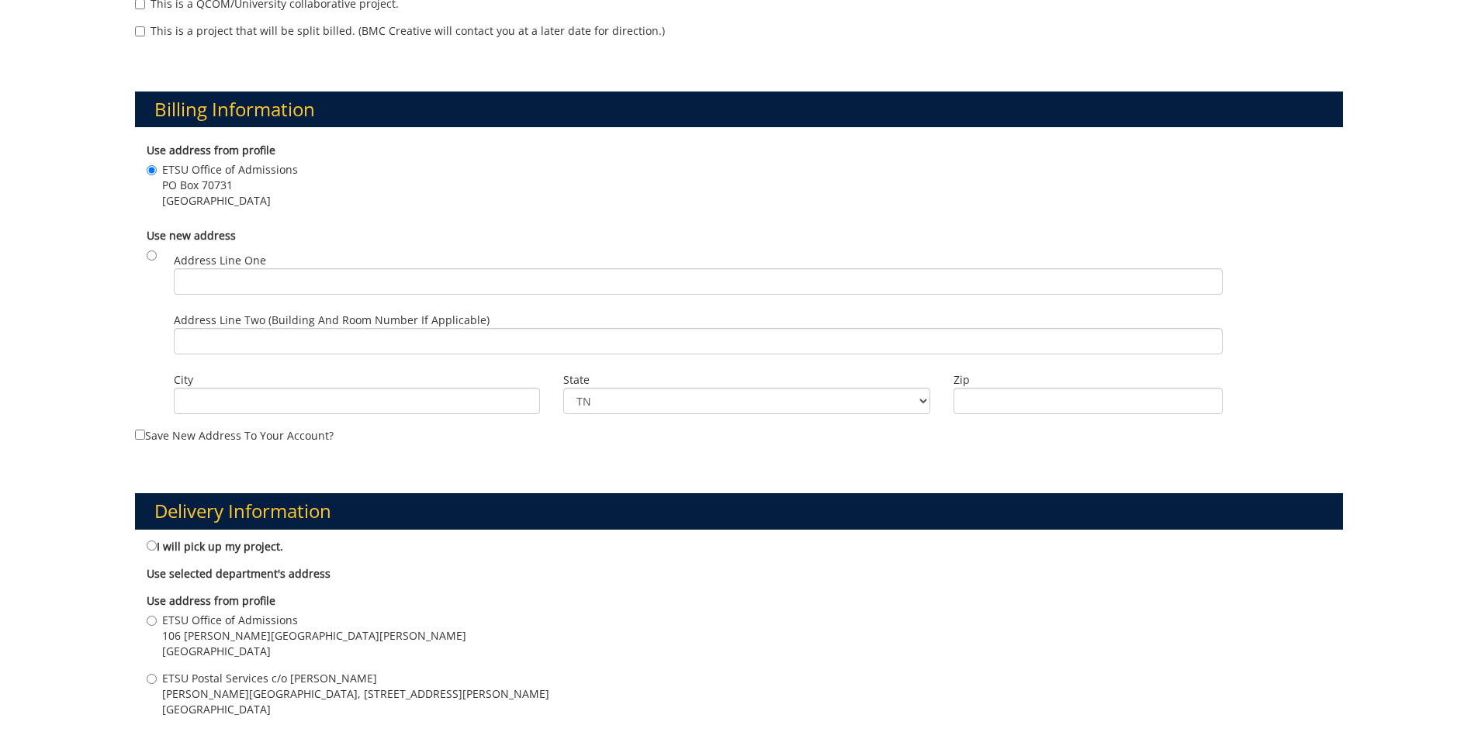
drag, startPoint x: 224, startPoint y: 627, endPoint x: 286, endPoint y: 620, distance: 61.7
click at [223, 627] on span "ETSU Office of Admissions" at bounding box center [314, 621] width 304 height 16
click at [157, 626] on input "ETSU Office of Admissions 106 Burgin Dossett Hall Johnson City , TN 37614" at bounding box center [152, 621] width 10 height 10
radio input "true"
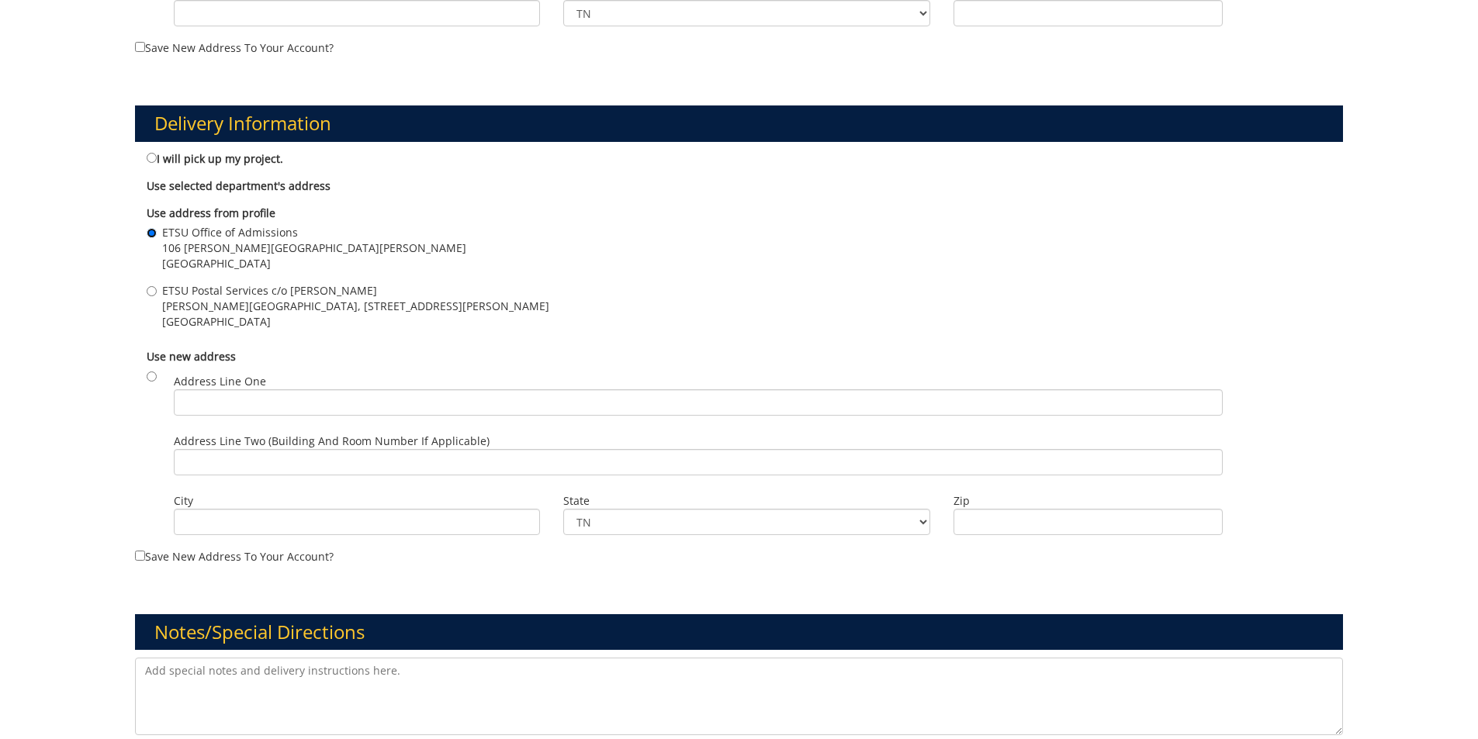
scroll to position [1009, 0]
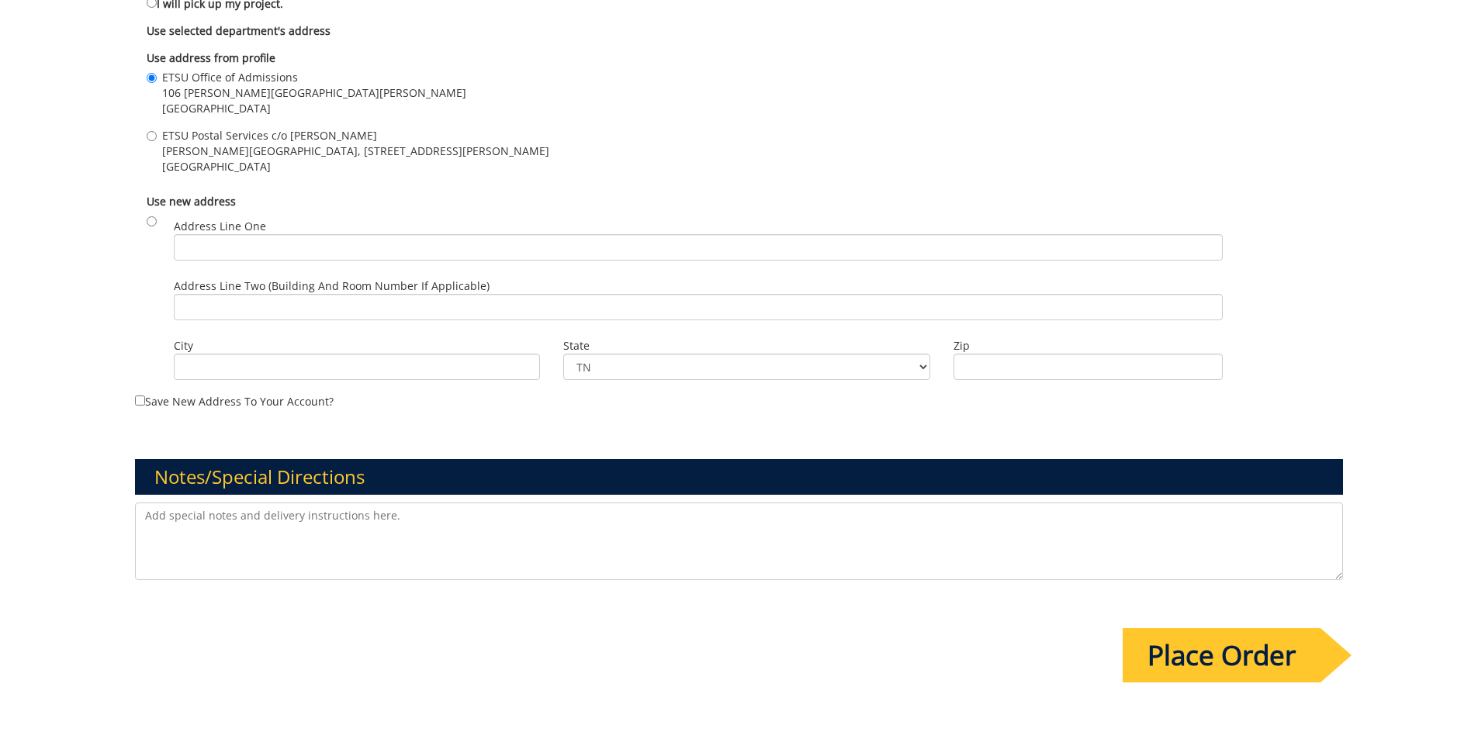
click at [316, 556] on textarea at bounding box center [739, 542] width 1209 height 78
click at [595, 521] on textarea "Hi Team, can you please update the Welcome Home postcard by swapping out the ph…" at bounding box center [739, 542] width 1209 height 78
type textarea "Hi Team, can you please update the Welcome Home postcard by swapping out the ph…"
click at [1214, 680] on input "Place Order" at bounding box center [1222, 655] width 198 height 54
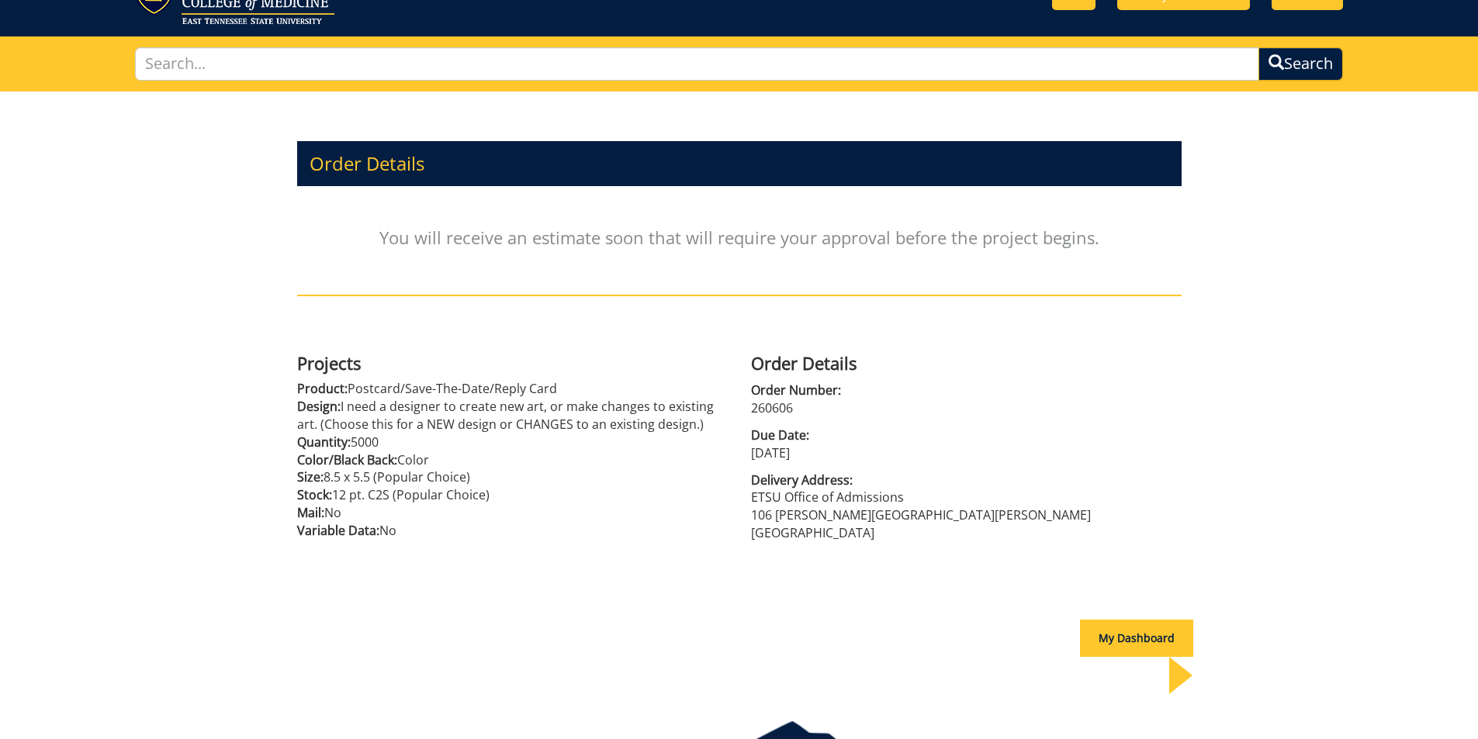
scroll to position [138, 0]
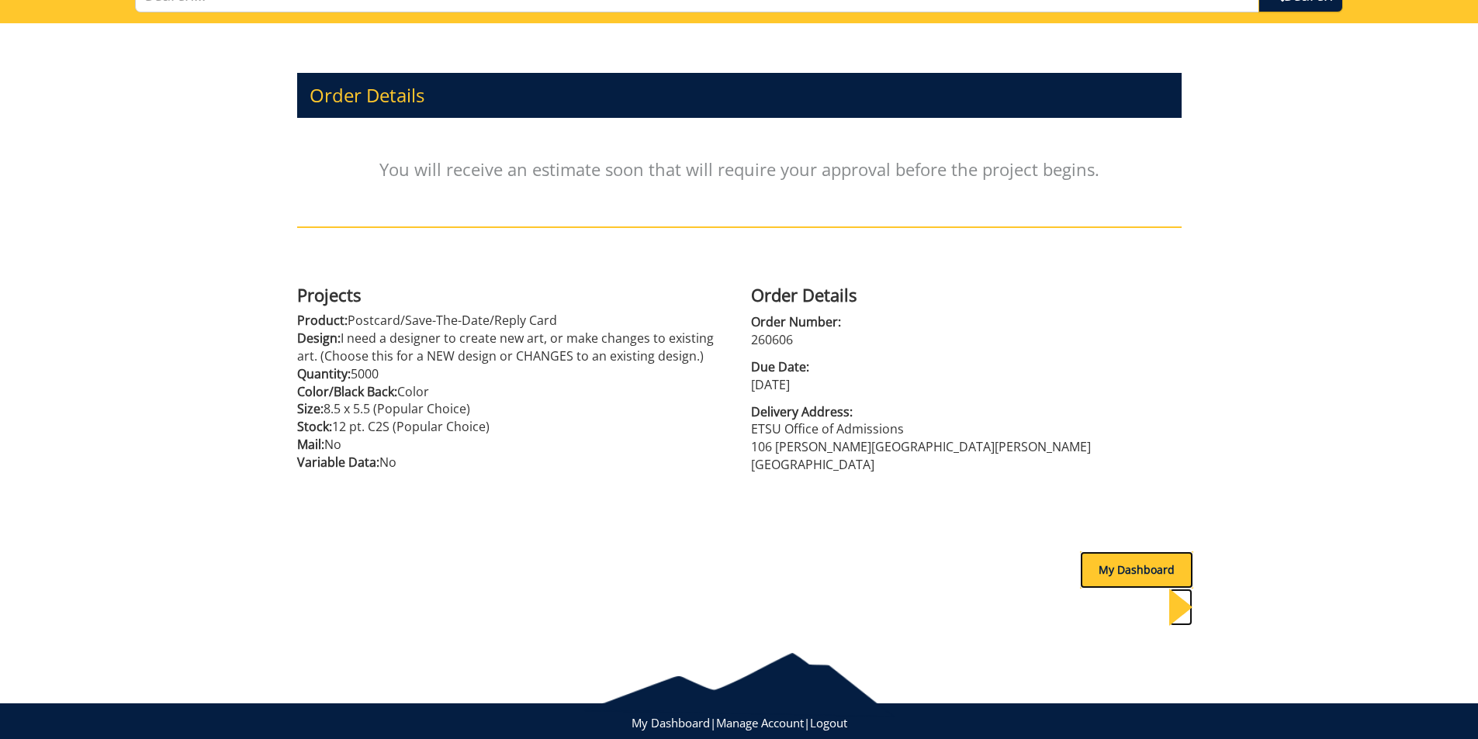
click at [1100, 578] on div "My Dashboard" at bounding box center [1136, 570] width 113 height 37
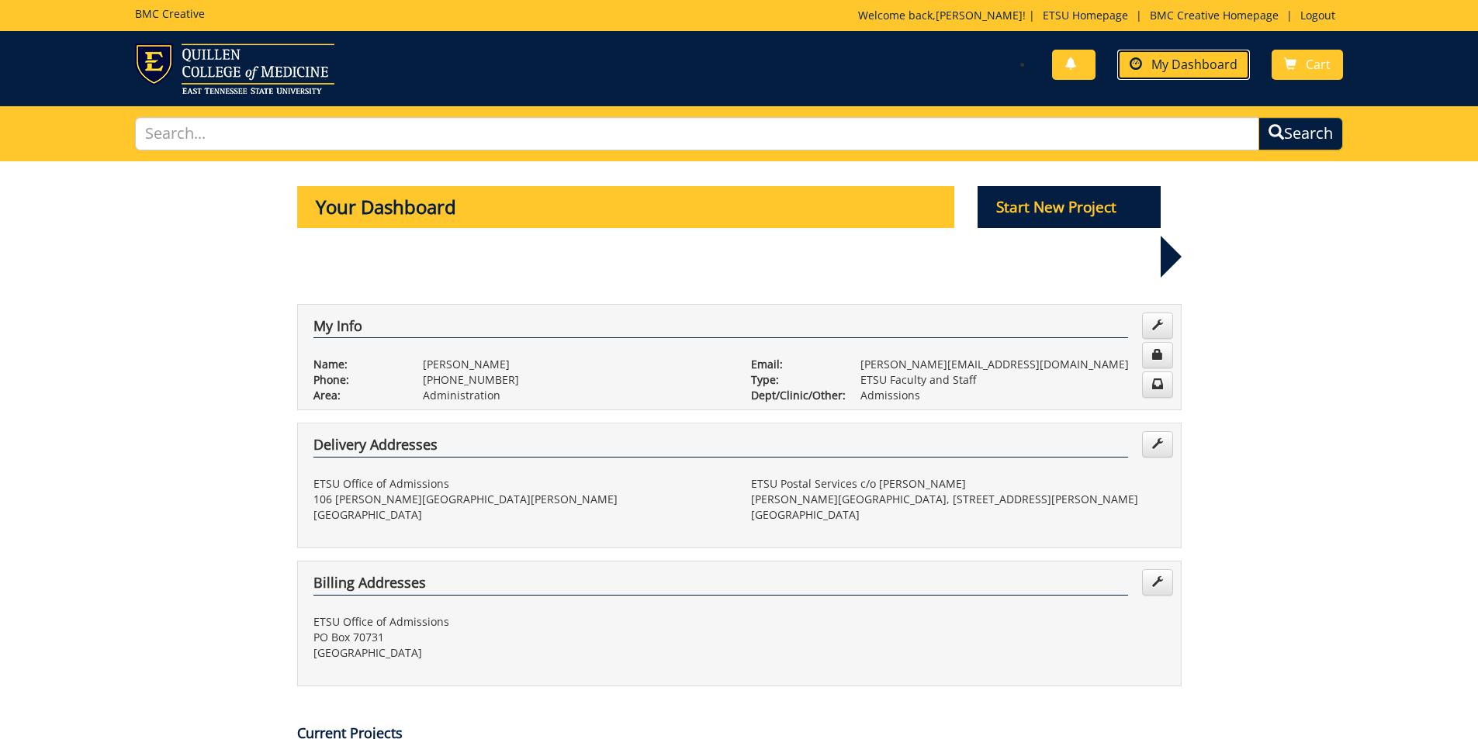
click at [1234, 61] on span "My Dashboard" at bounding box center [1194, 64] width 86 height 17
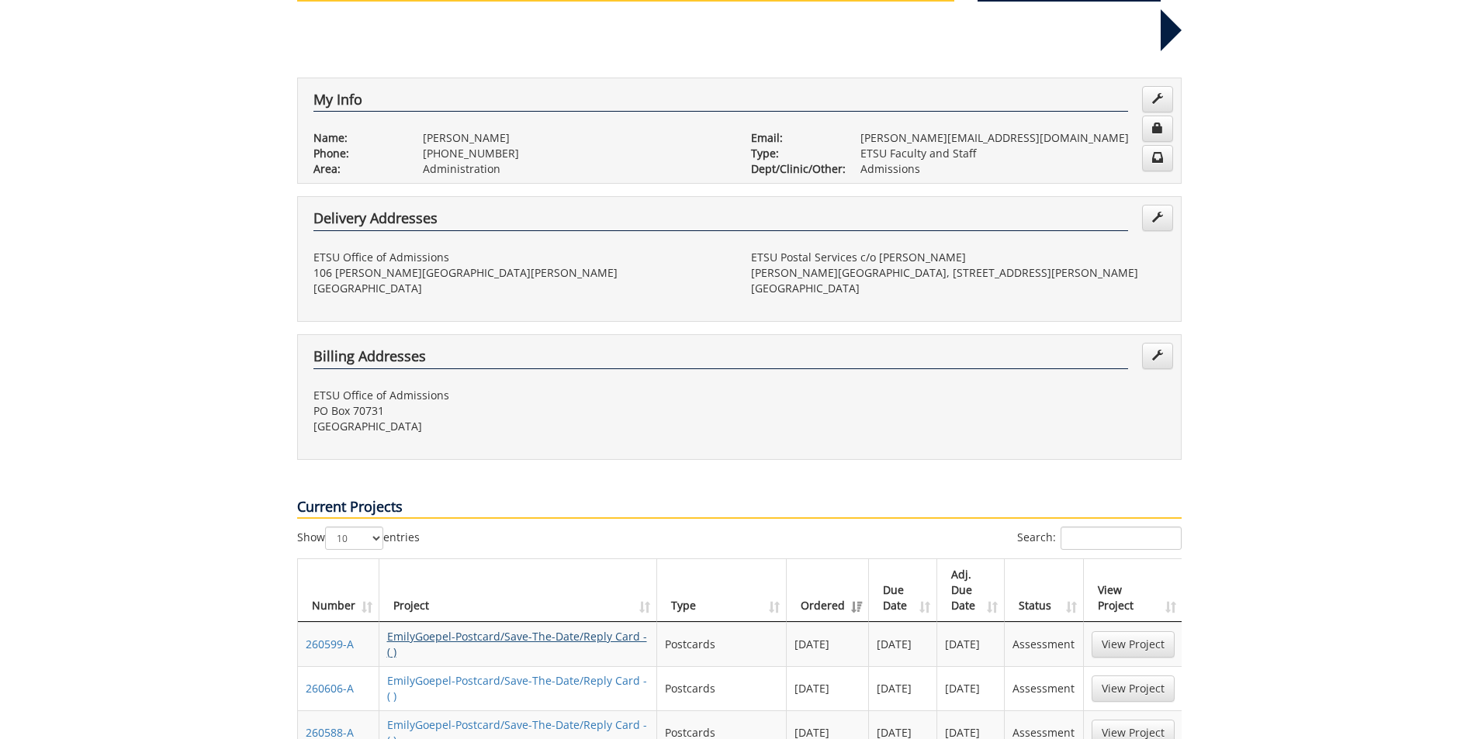
scroll to position [233, 0]
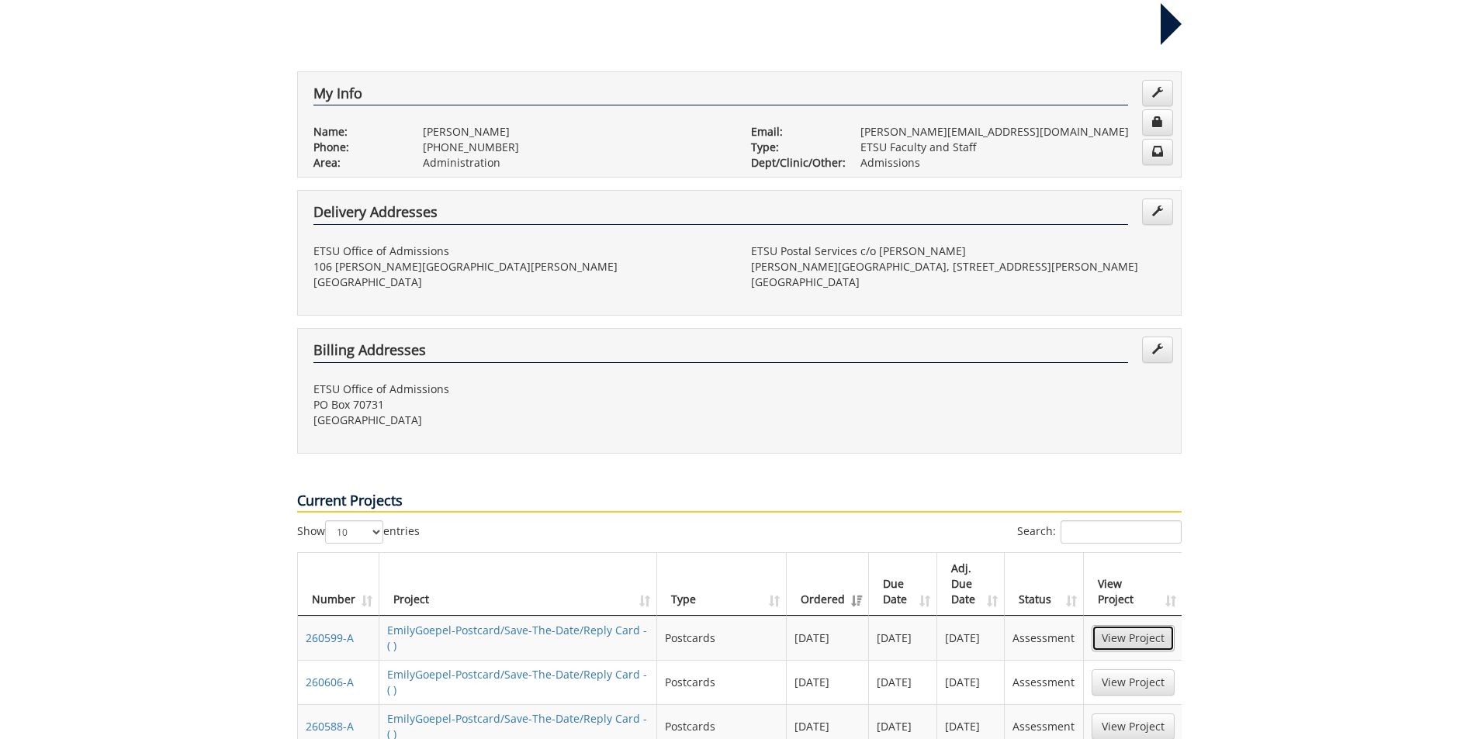
click at [1132, 625] on link "View Project" at bounding box center [1133, 638] width 83 height 26
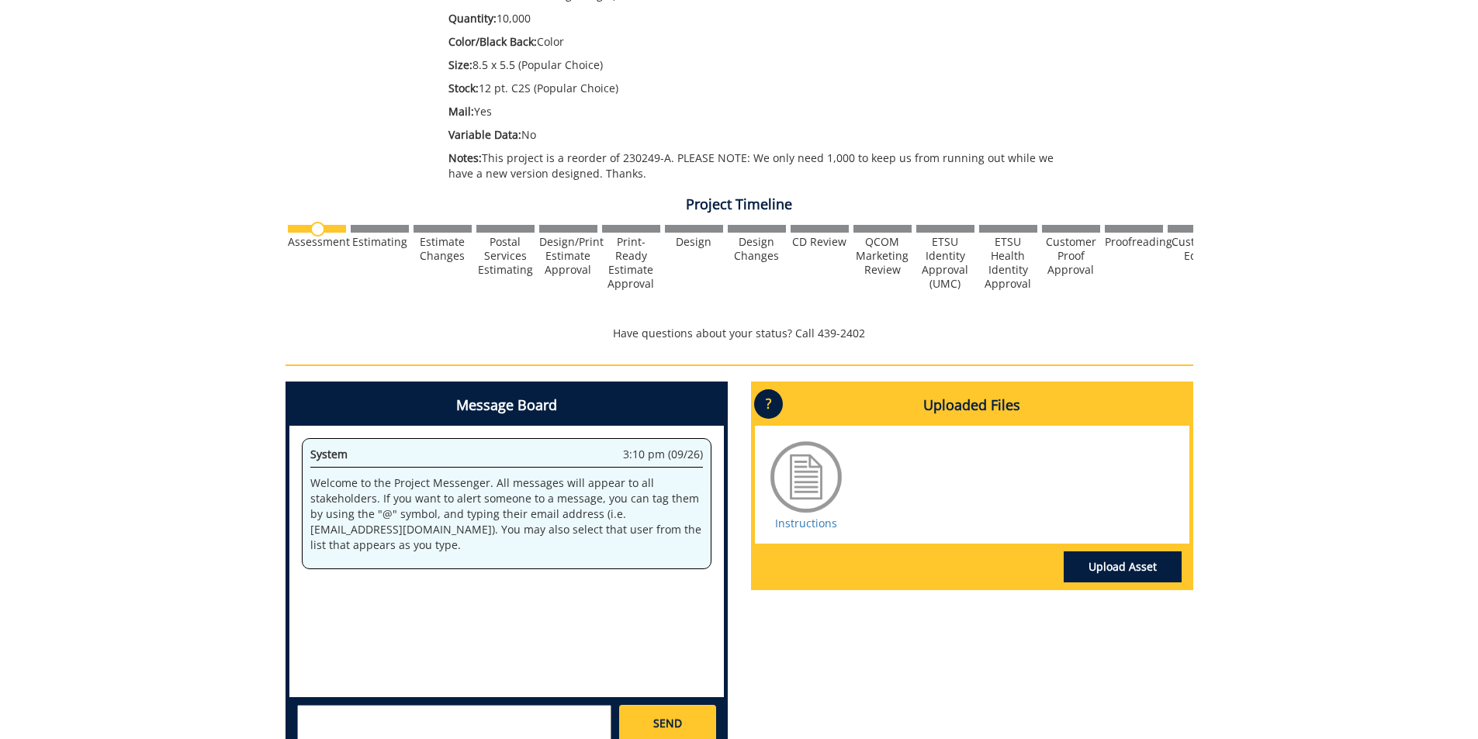
scroll to position [466, 0]
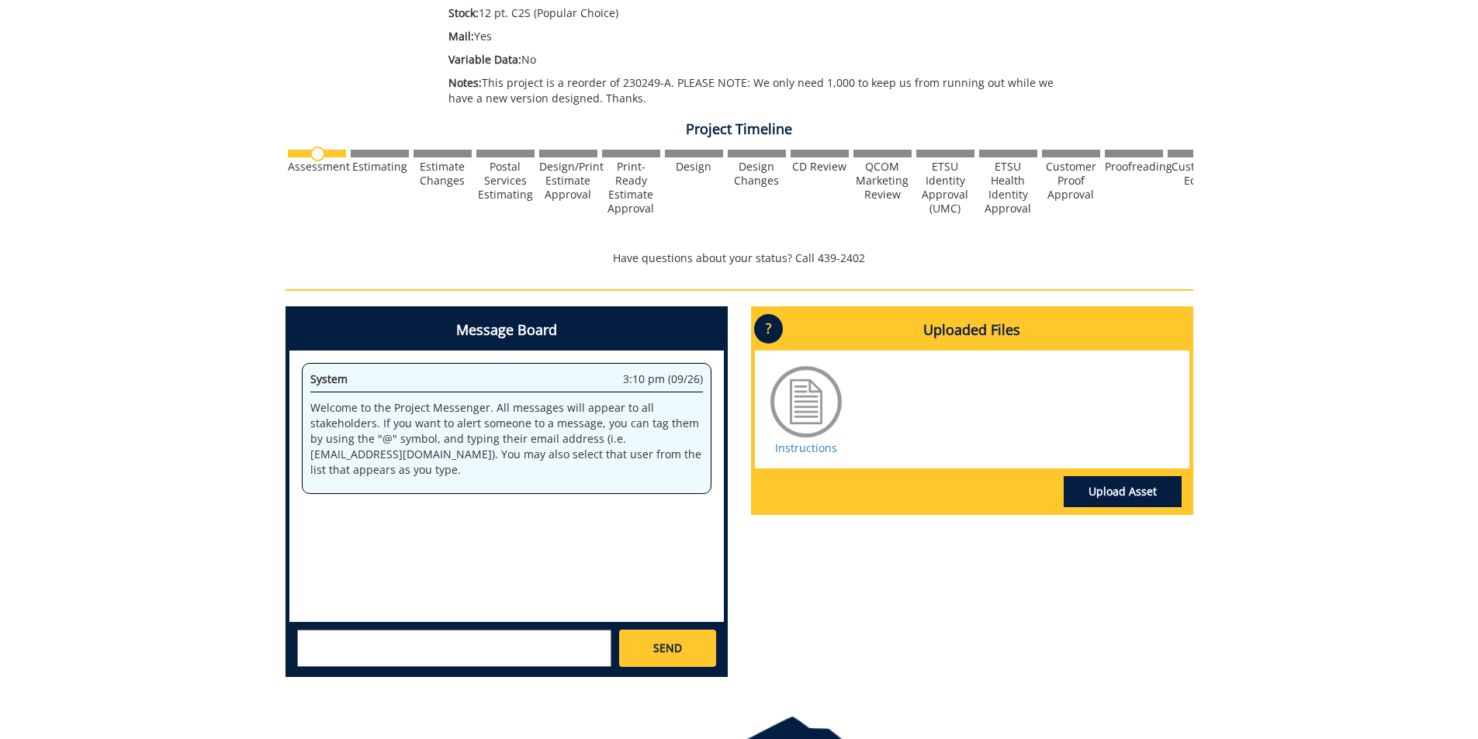
click at [517, 635] on textarea at bounding box center [454, 648] width 314 height 37
type textarea "e"
paste textarea "[URL][DOMAIN_NAME]"
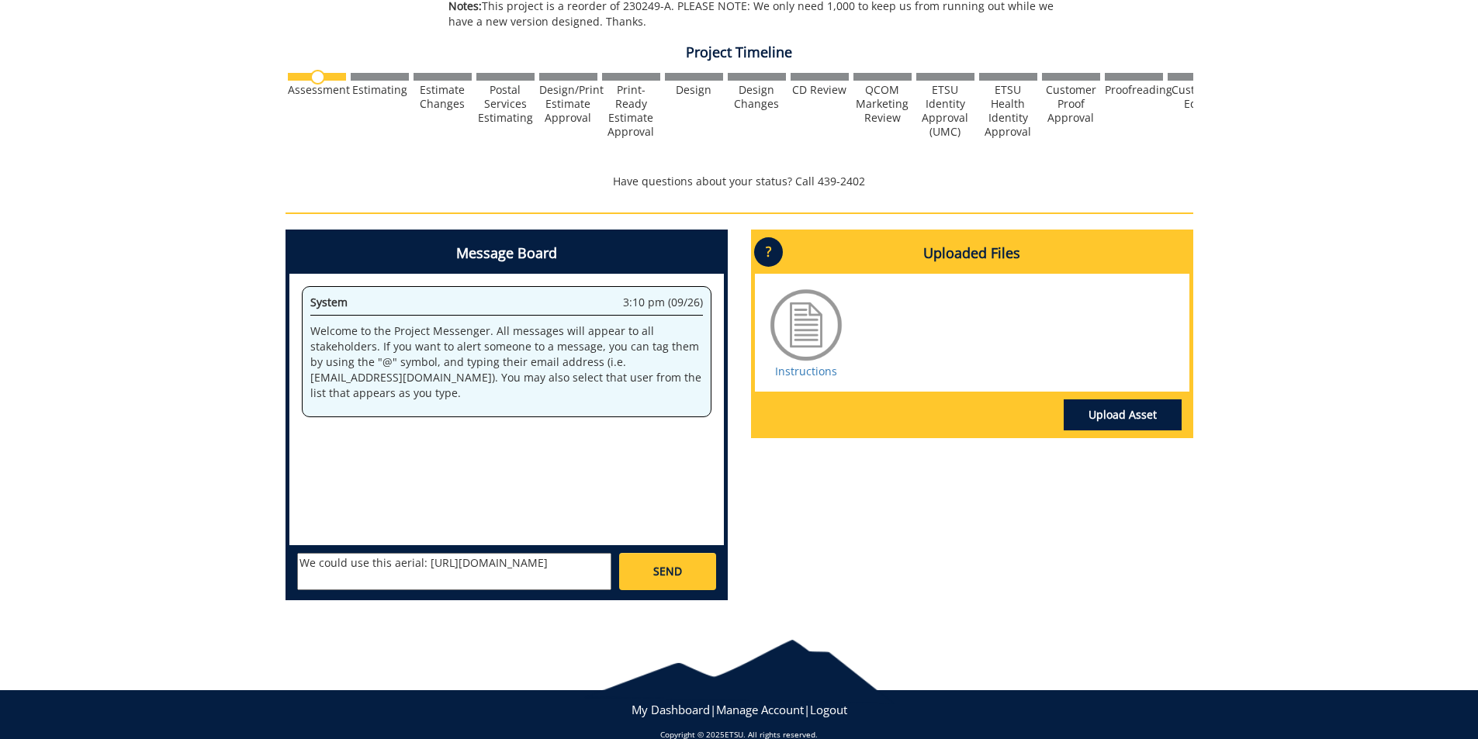
scroll to position [566, 0]
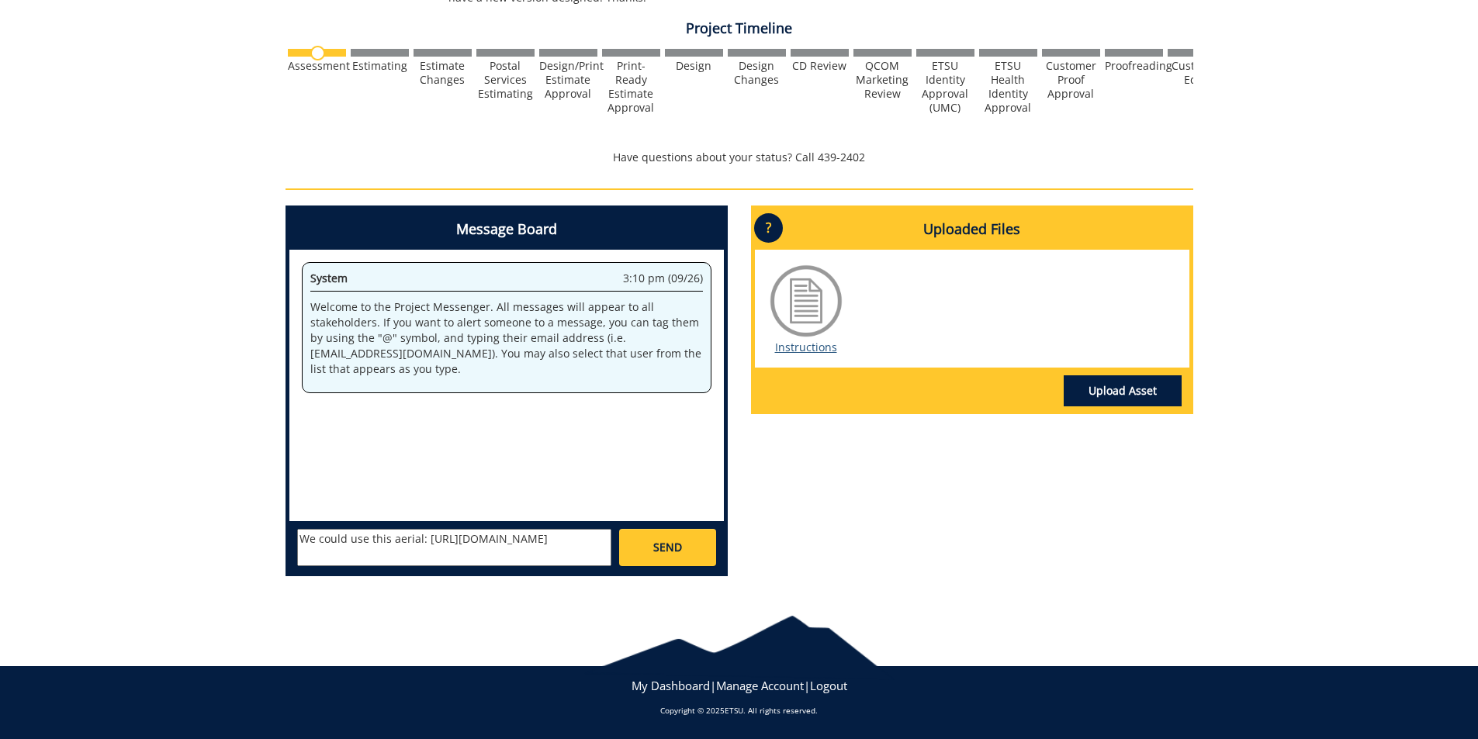
type textarea "We could use this aerial: https://etsuur.app.box.com/s/unuf86ase72i0x17k3ok6qzm…"
click at [822, 344] on link "Instructions" at bounding box center [806, 347] width 62 height 15
click at [527, 557] on textarea "We could use this aerial: https://etsuur.app.box.com/s/unuf86ase72i0x17k3ok6qzm…" at bounding box center [454, 547] width 314 height 37
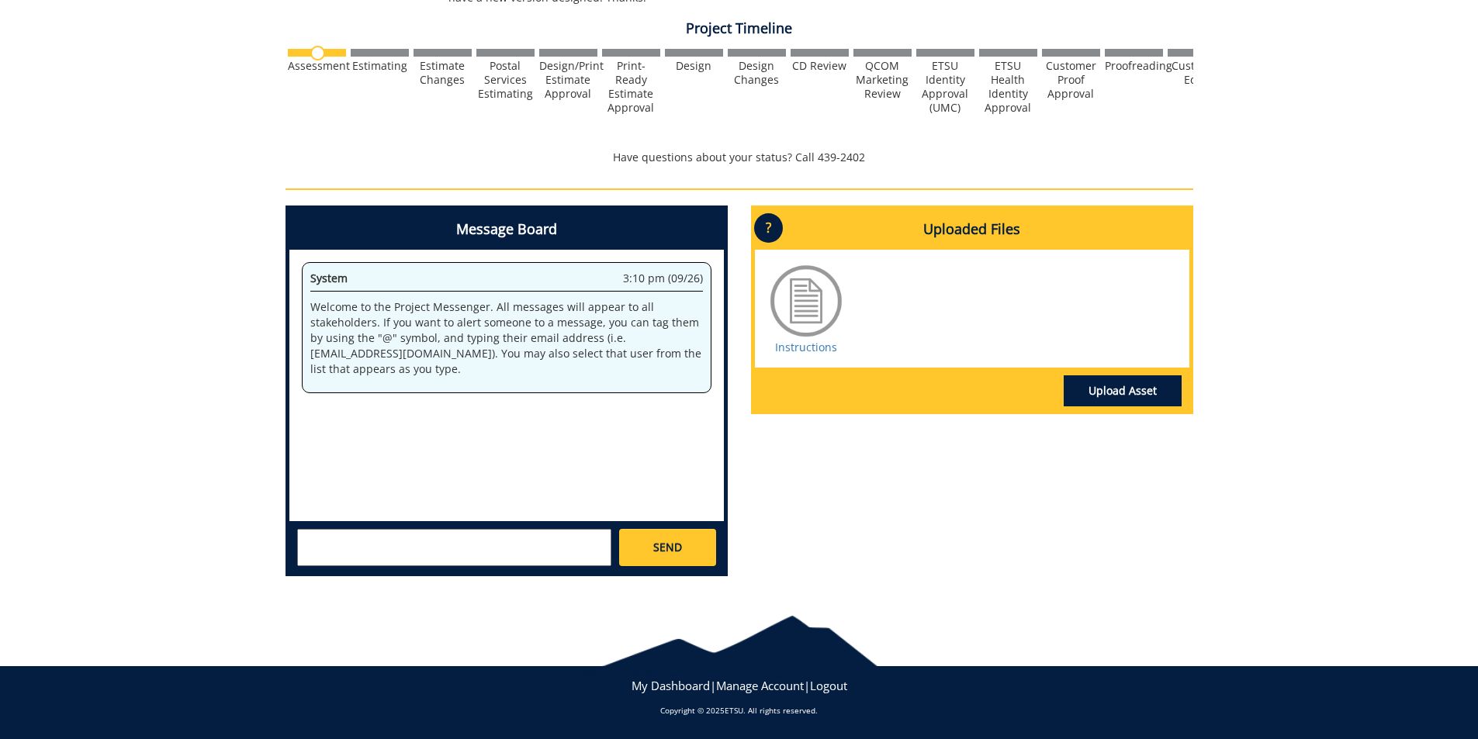
scroll to position [0, 0]
click at [792, 348] on link "Instructions" at bounding box center [806, 347] width 62 height 15
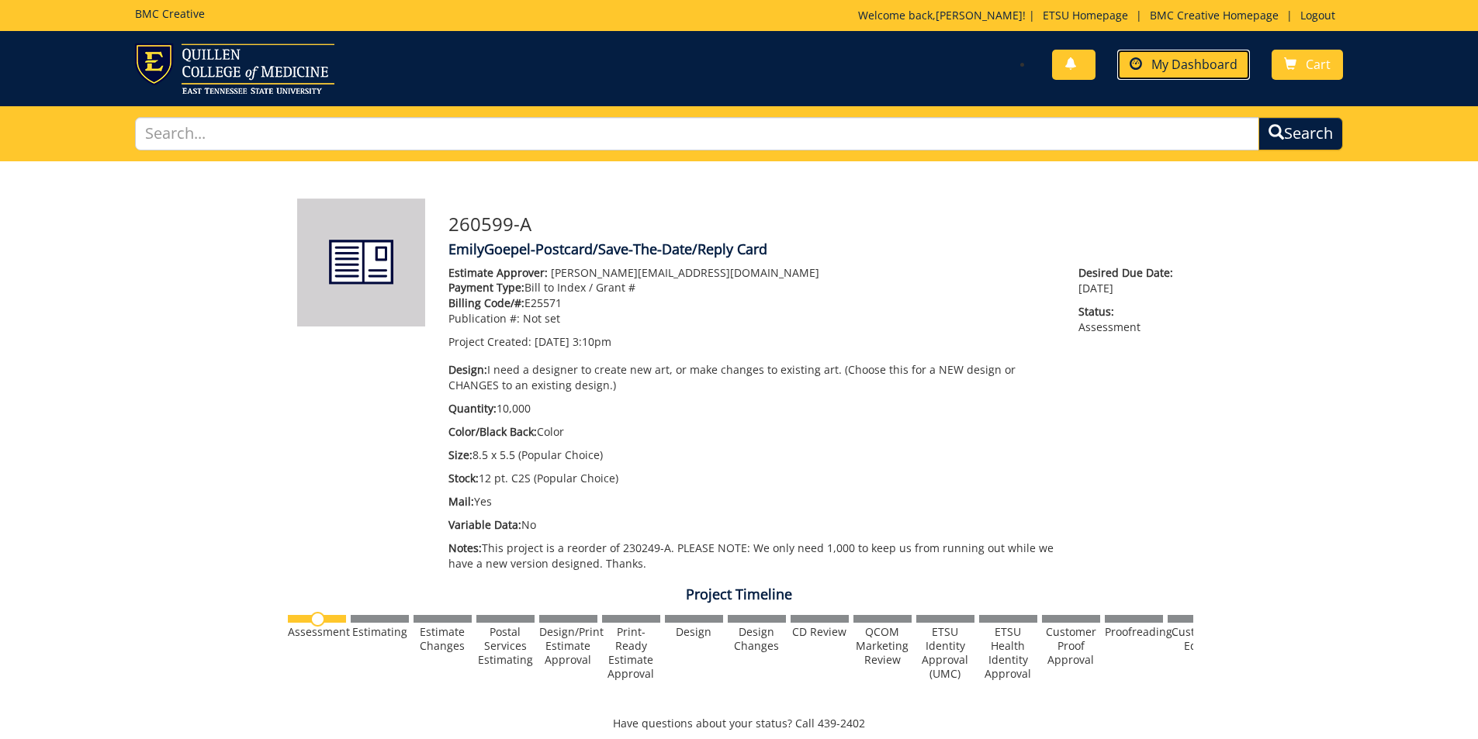
click at [1145, 69] on link "My Dashboard" at bounding box center [1183, 65] width 133 height 30
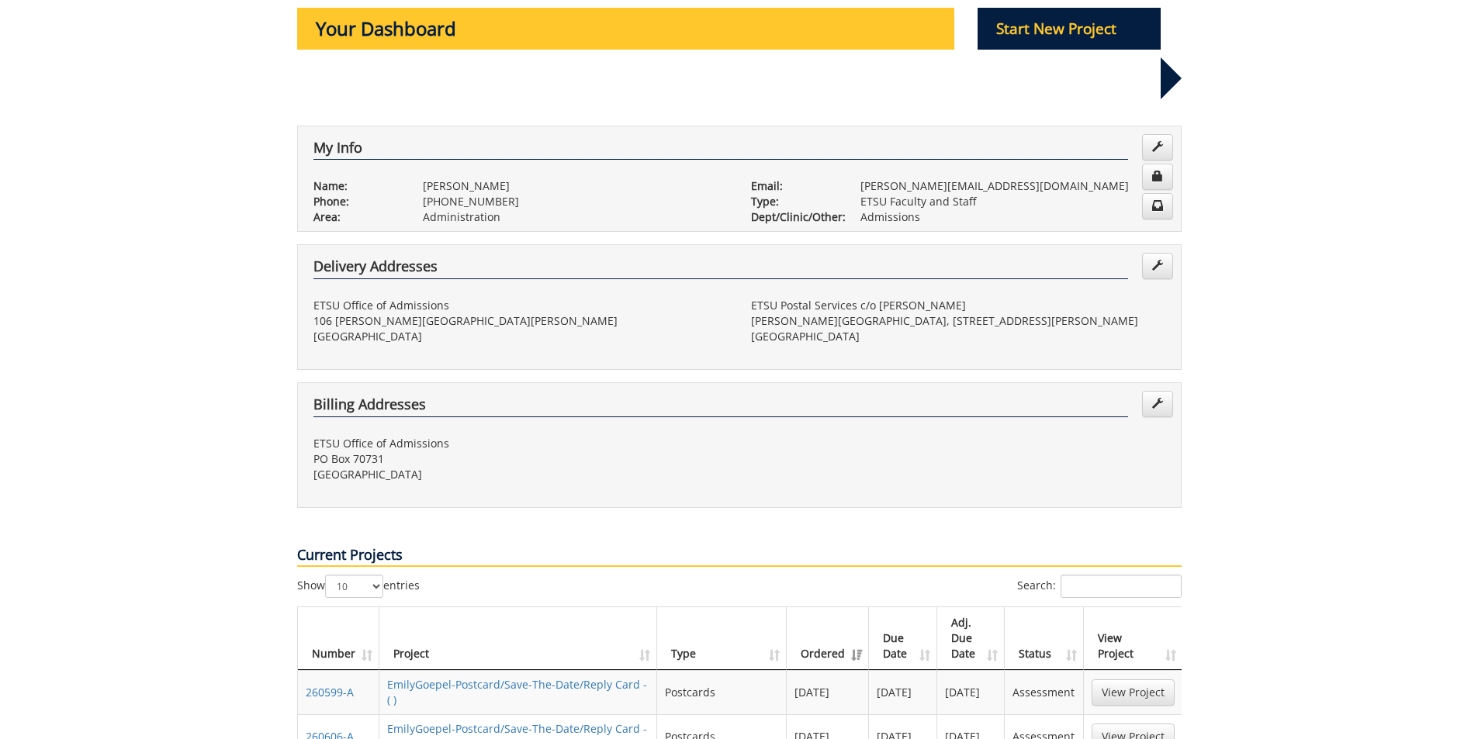
scroll to position [310, 0]
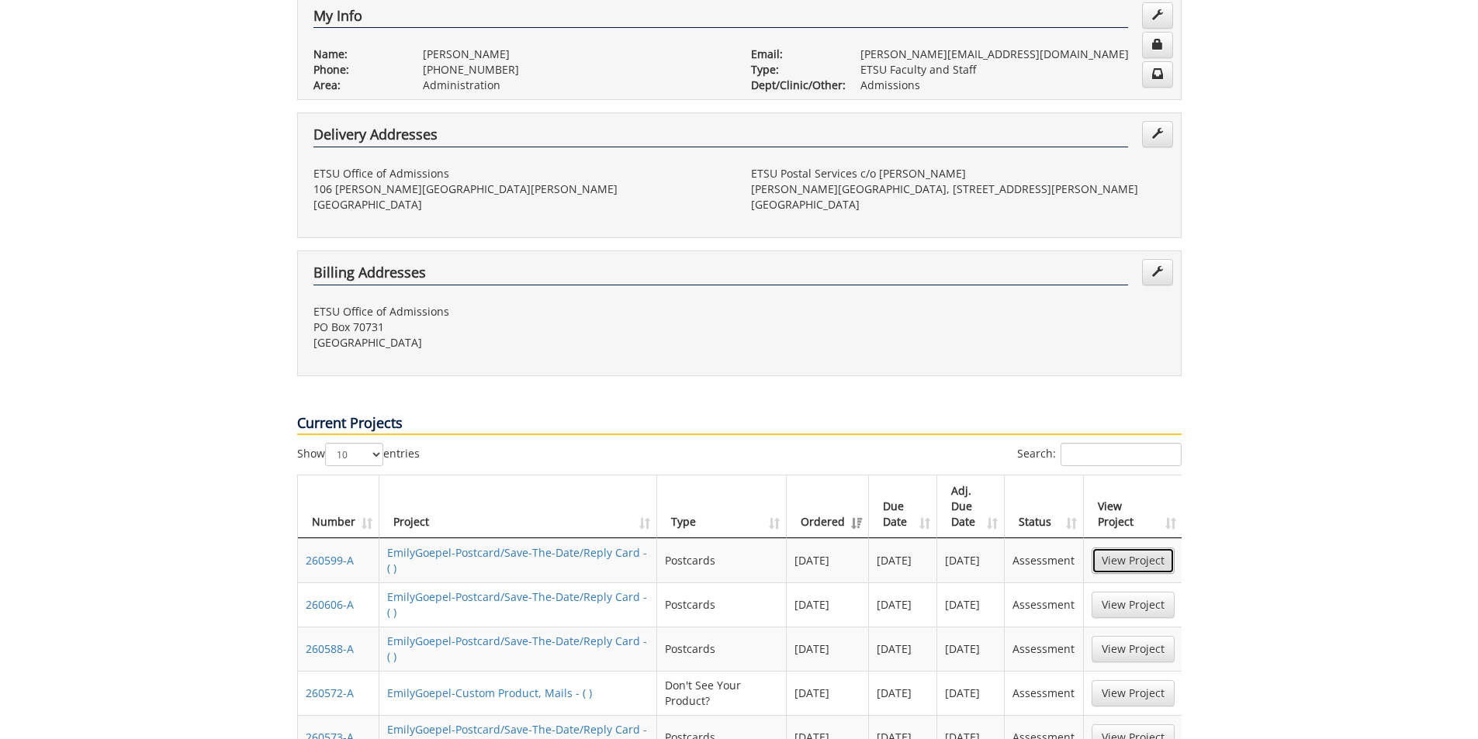
click at [1121, 548] on link "View Project" at bounding box center [1133, 561] width 83 height 26
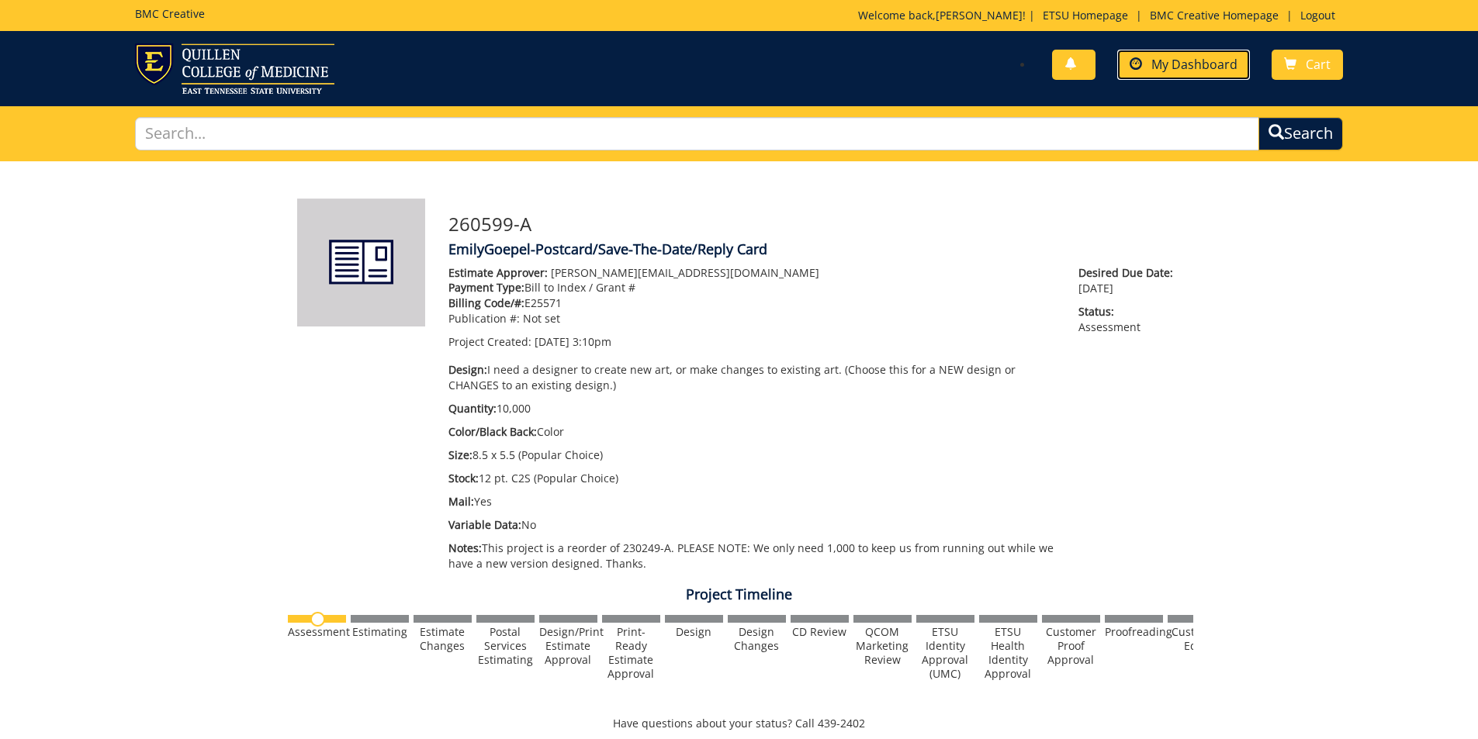
click at [1216, 64] on span "My Dashboard" at bounding box center [1194, 64] width 86 height 17
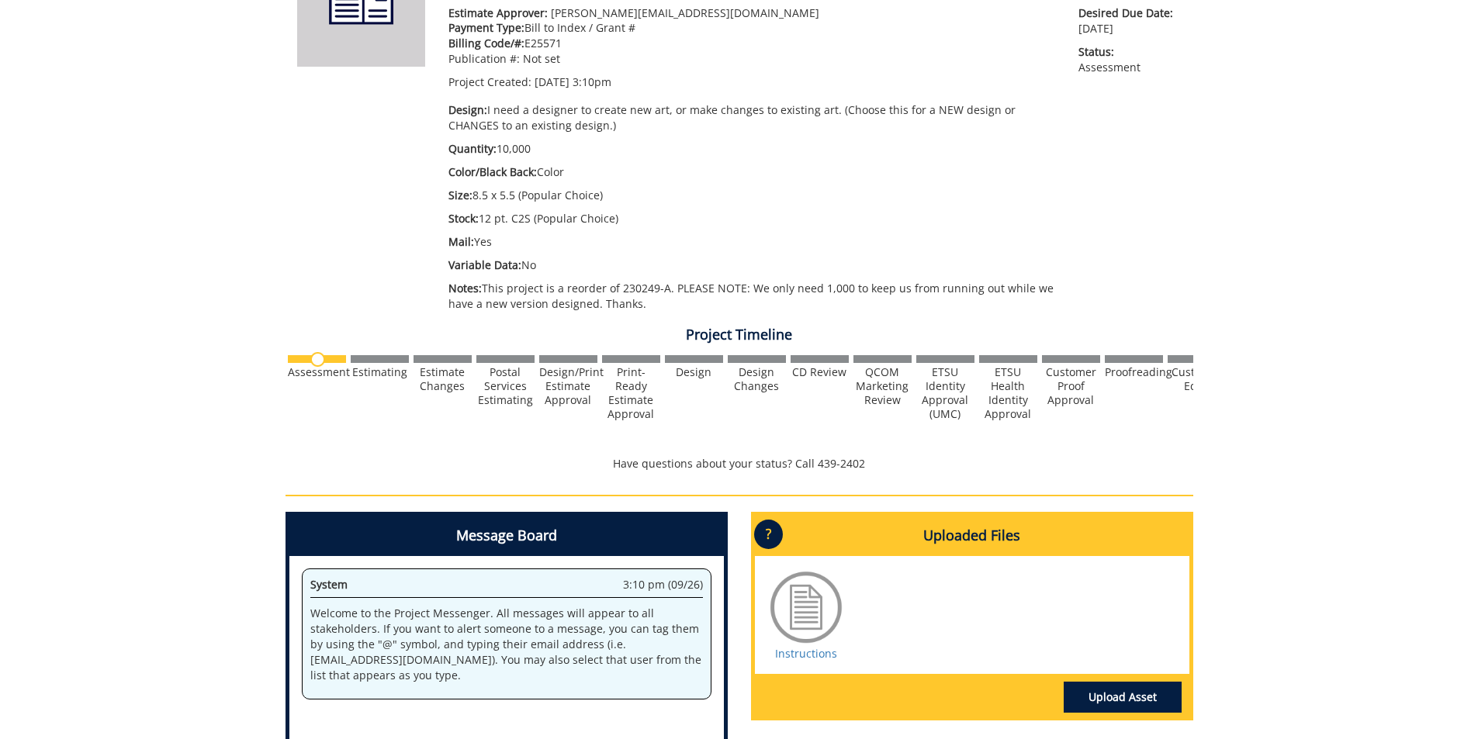
scroll to position [310, 0]
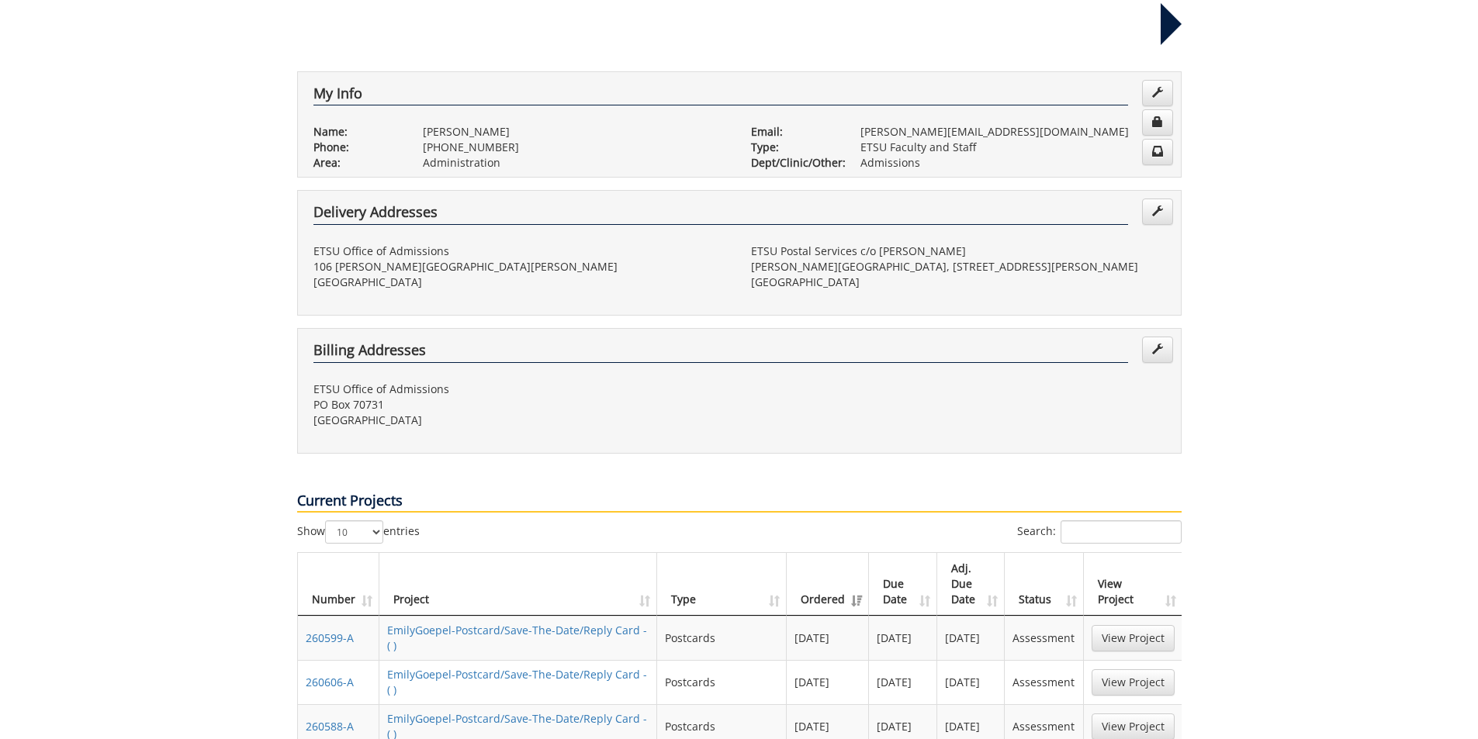
scroll to position [388, 0]
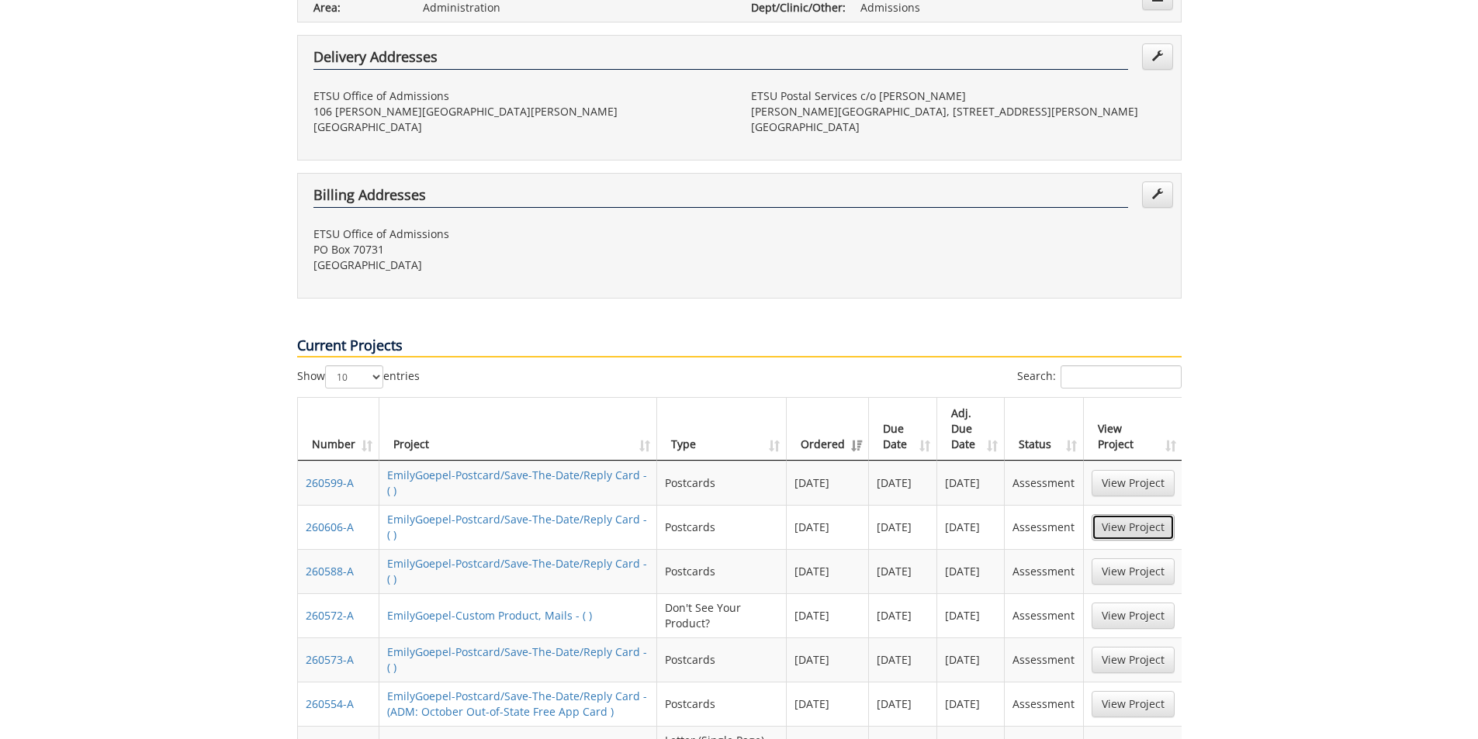
click at [1132, 514] on link "View Project" at bounding box center [1133, 527] width 83 height 26
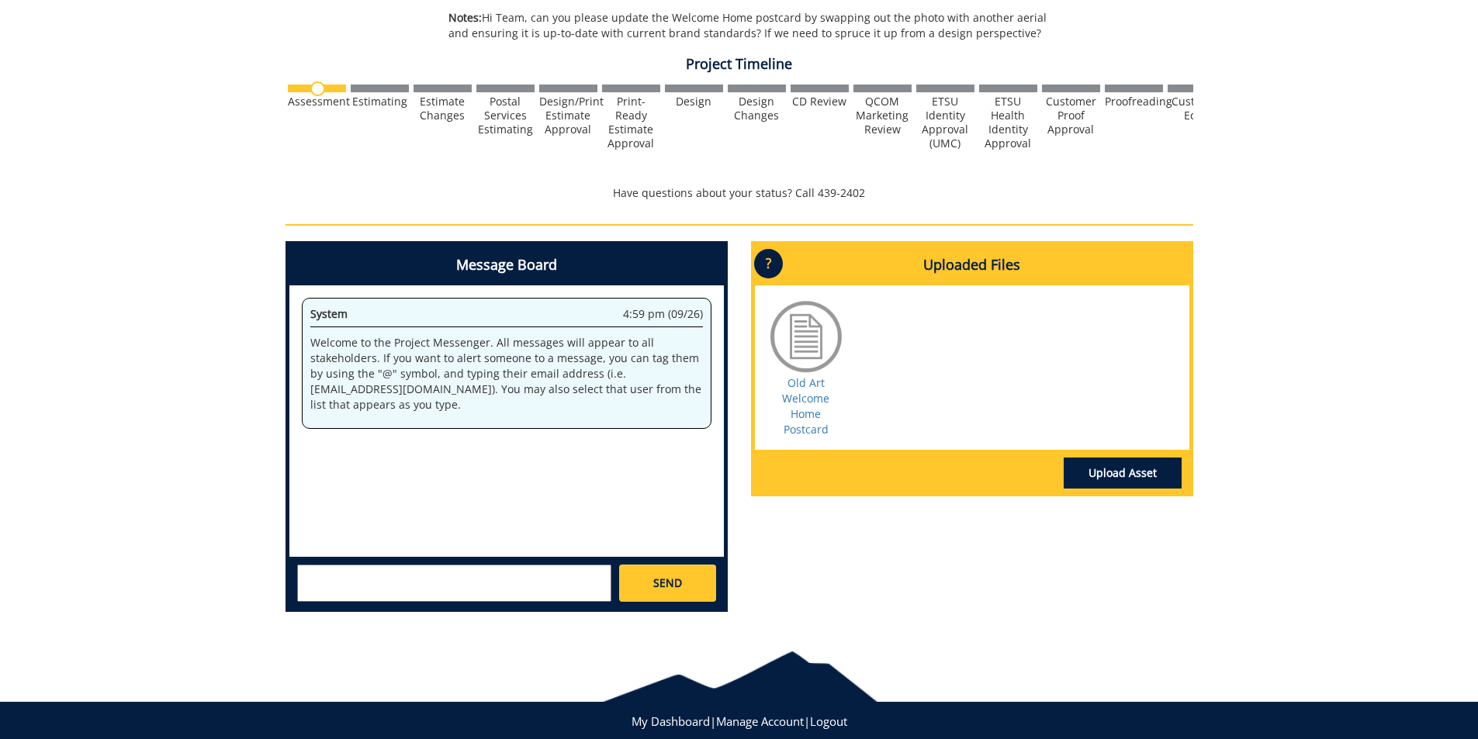
scroll to position [543, 0]
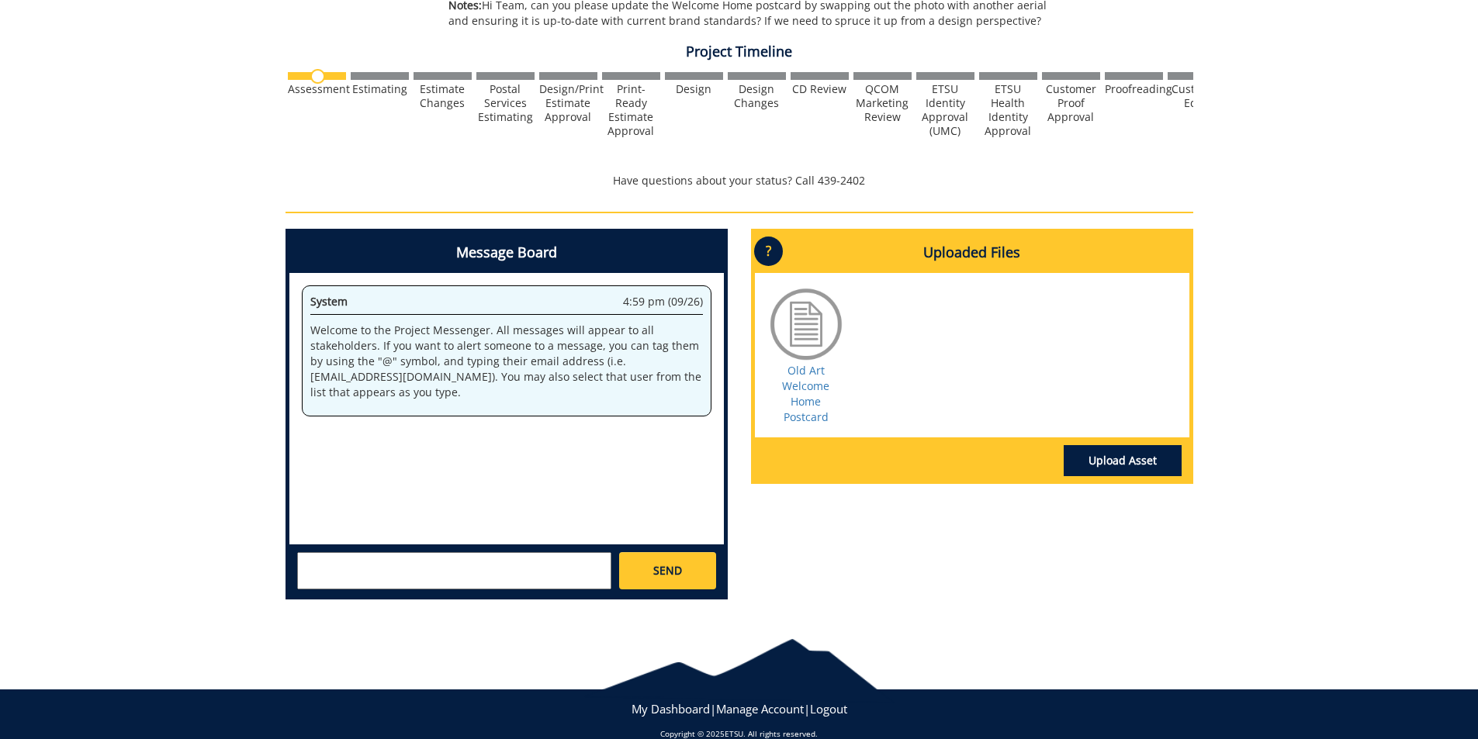
click at [462, 569] on textarea at bounding box center [454, 570] width 314 height 37
paste textarea "We could use this aerial: [URL][DOMAIN_NAME]"
type textarea "Hi Team, this is a request to refresh this postcard with a new image and ensure…"
click at [655, 567] on span "SEND" at bounding box center [667, 571] width 29 height 16
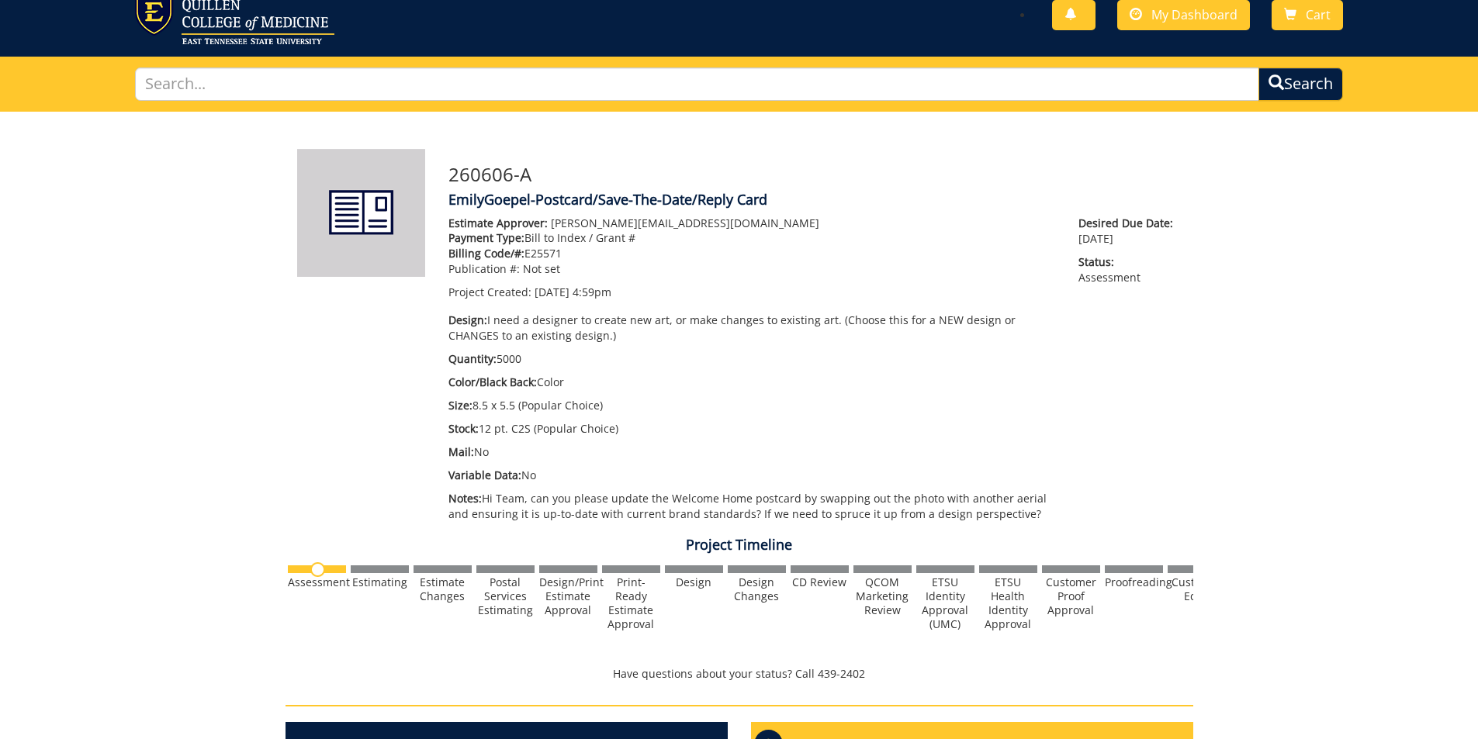
scroll to position [0, 0]
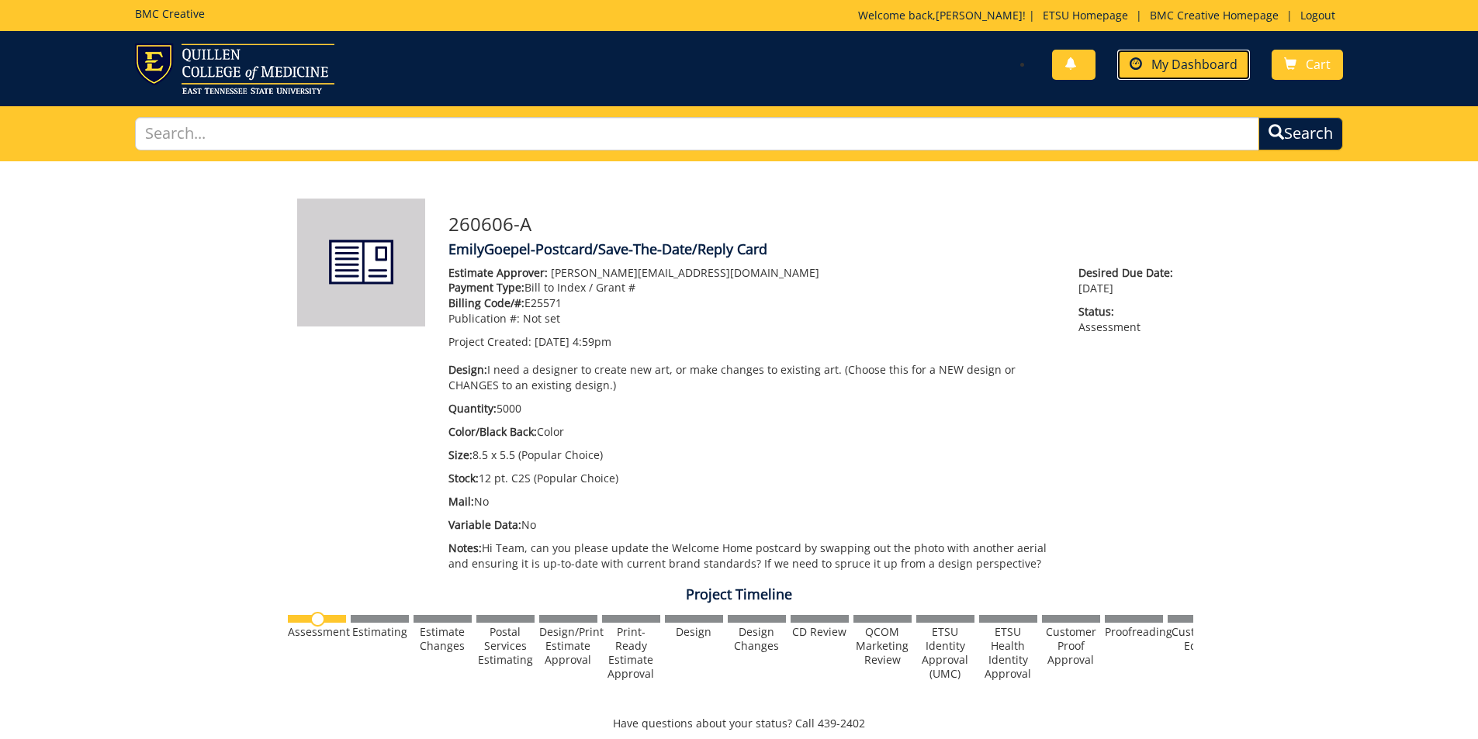
click at [1204, 67] on span "My Dashboard" at bounding box center [1194, 64] width 86 height 17
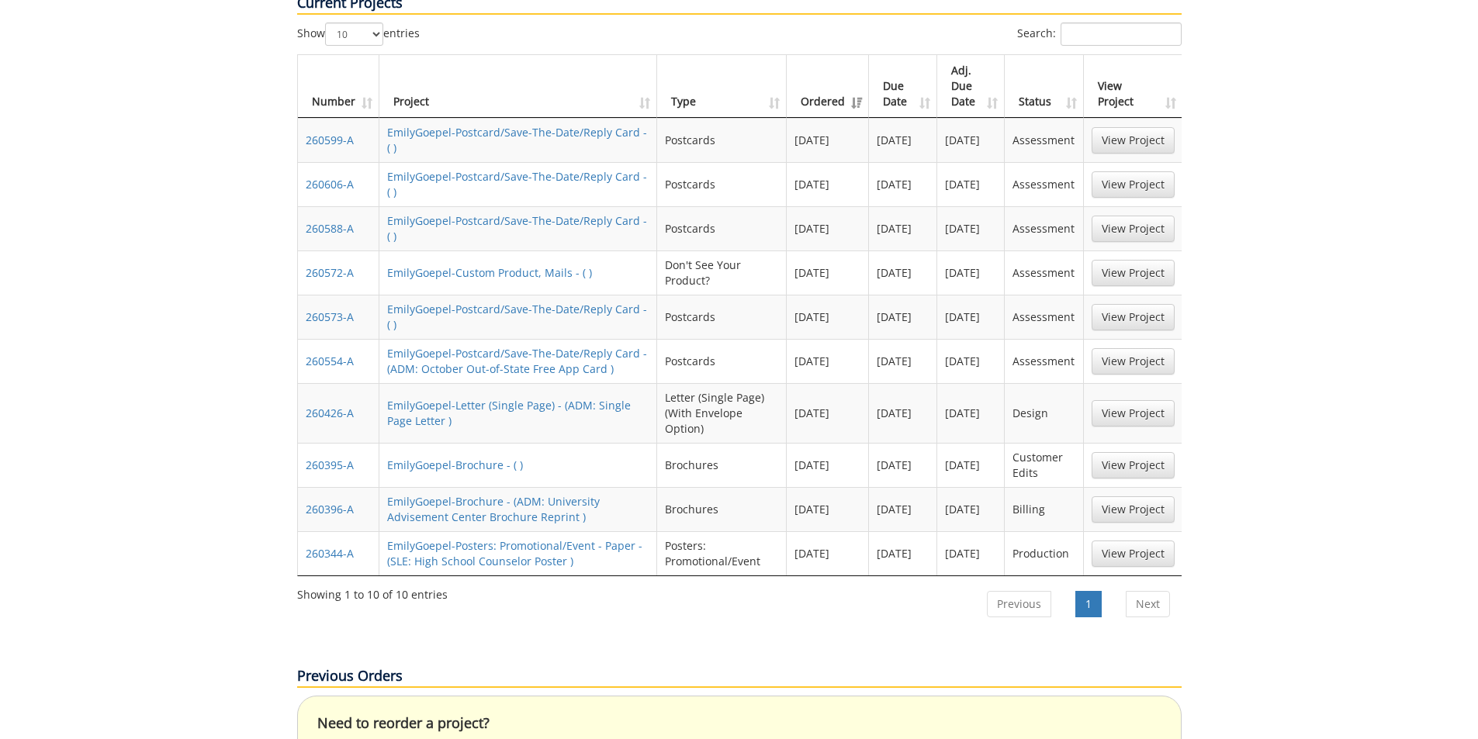
scroll to position [776, 0]
